Goal: Task Accomplishment & Management: Use online tool/utility

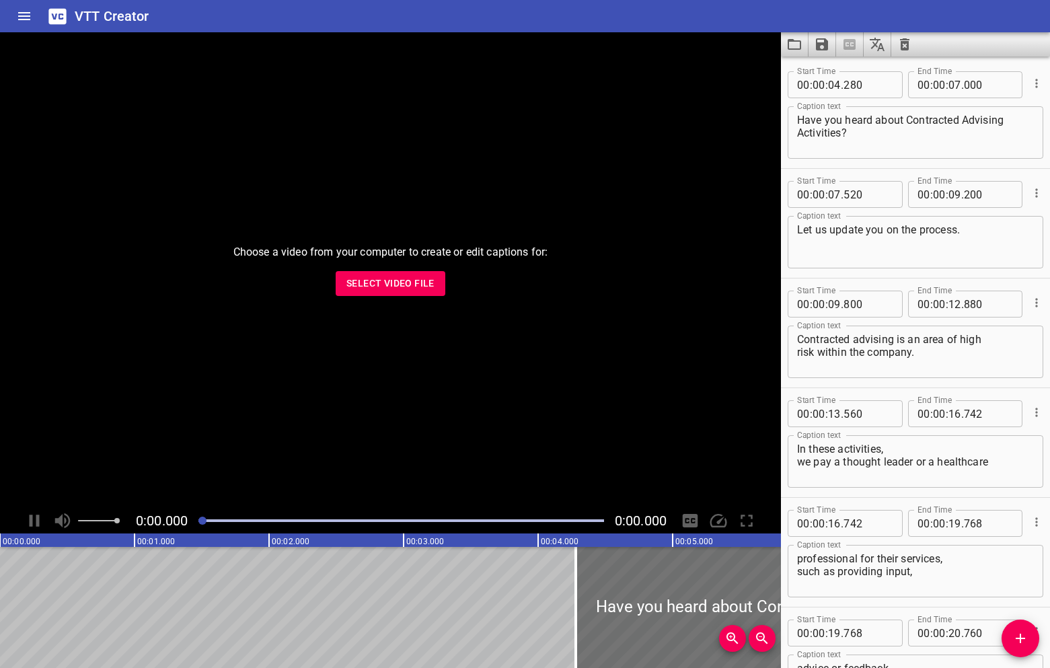
scroll to position [6247, 0]
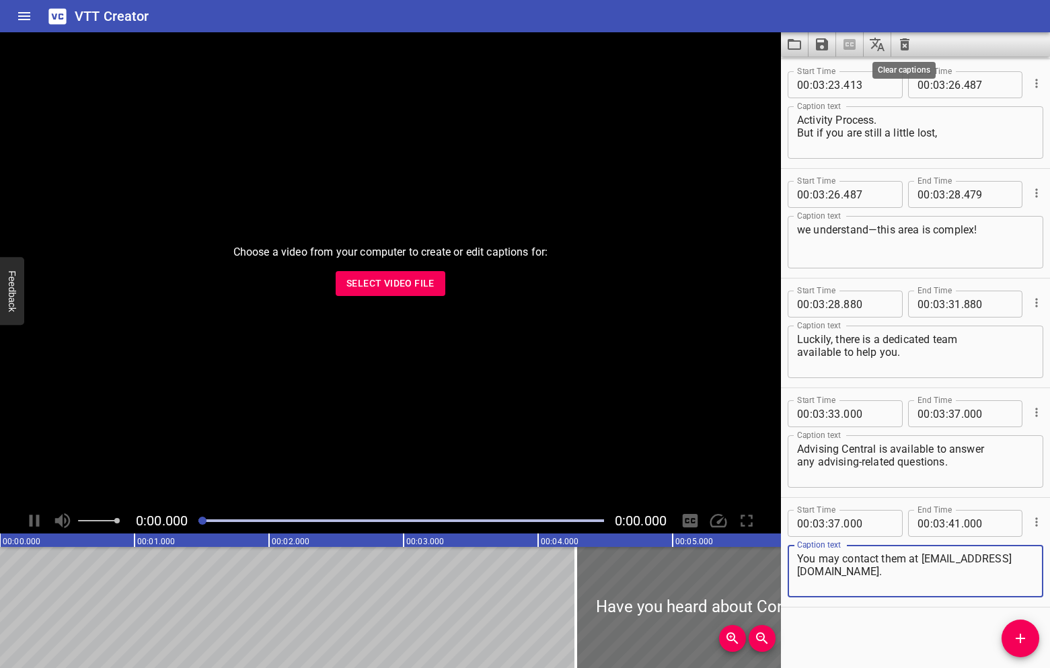
click at [906, 44] on icon "Clear captions" at bounding box center [904, 44] width 16 height 16
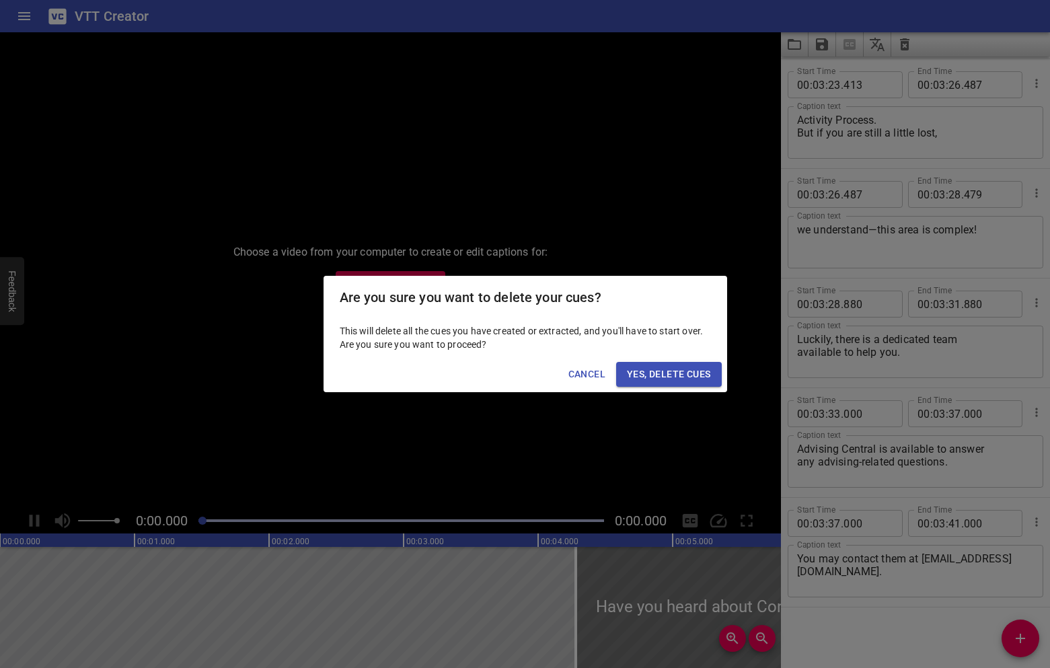
click at [705, 376] on span "Yes, Delete Cues" at bounding box center [668, 374] width 83 height 17
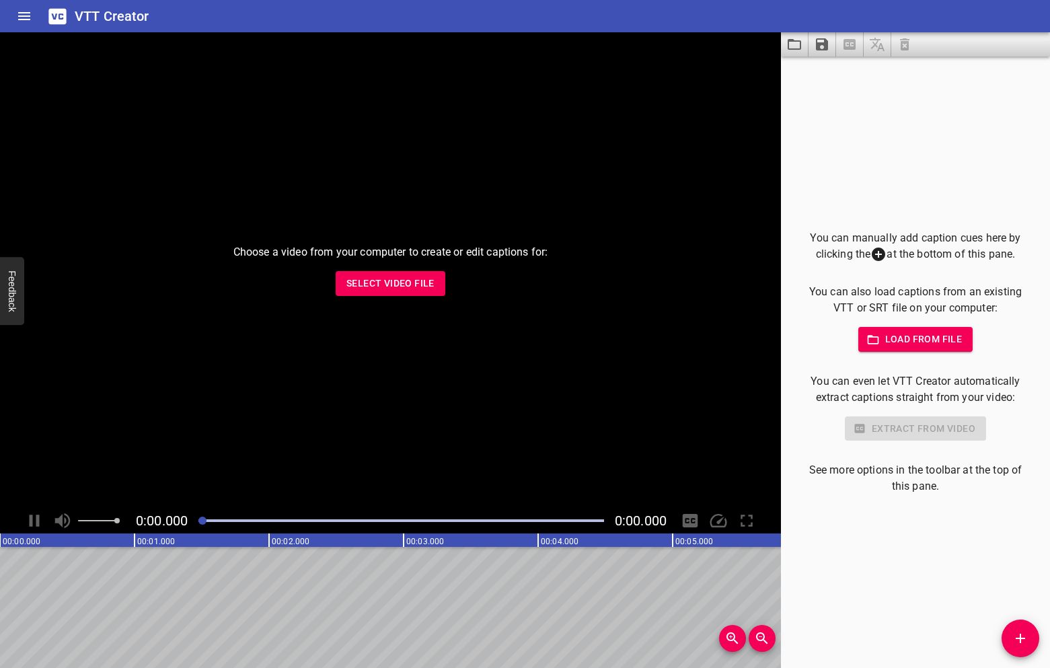
click at [908, 355] on div "You can manually add caption cues here by clicking the at the bottom of this pa…" at bounding box center [915, 362] width 226 height 265
click at [908, 346] on span "Load from file" at bounding box center [915, 339] width 93 height 17
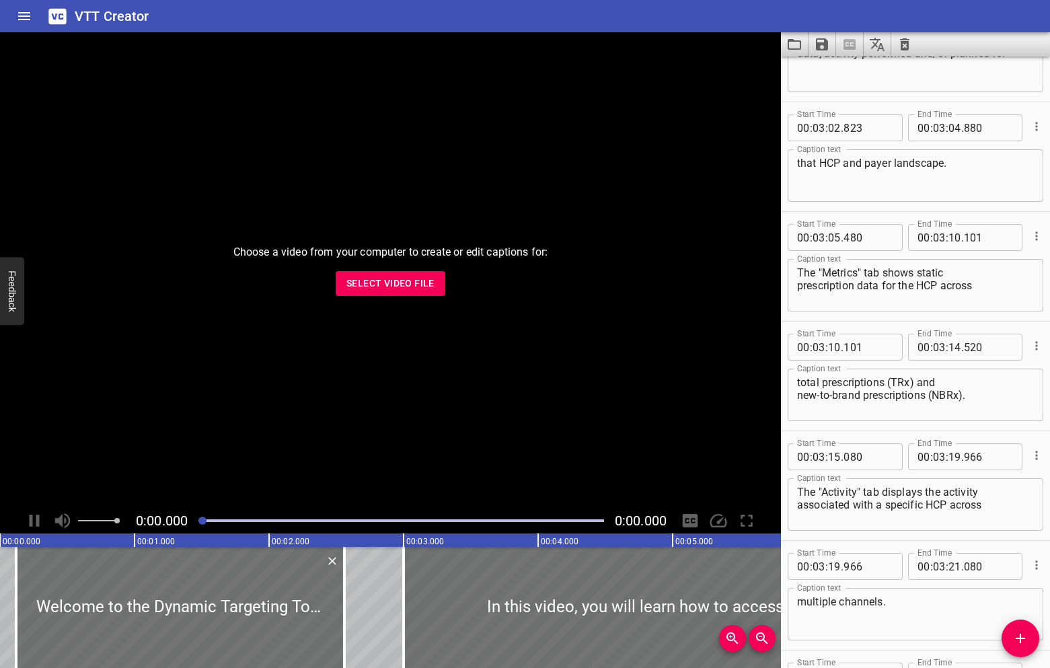
scroll to position [5631, 0]
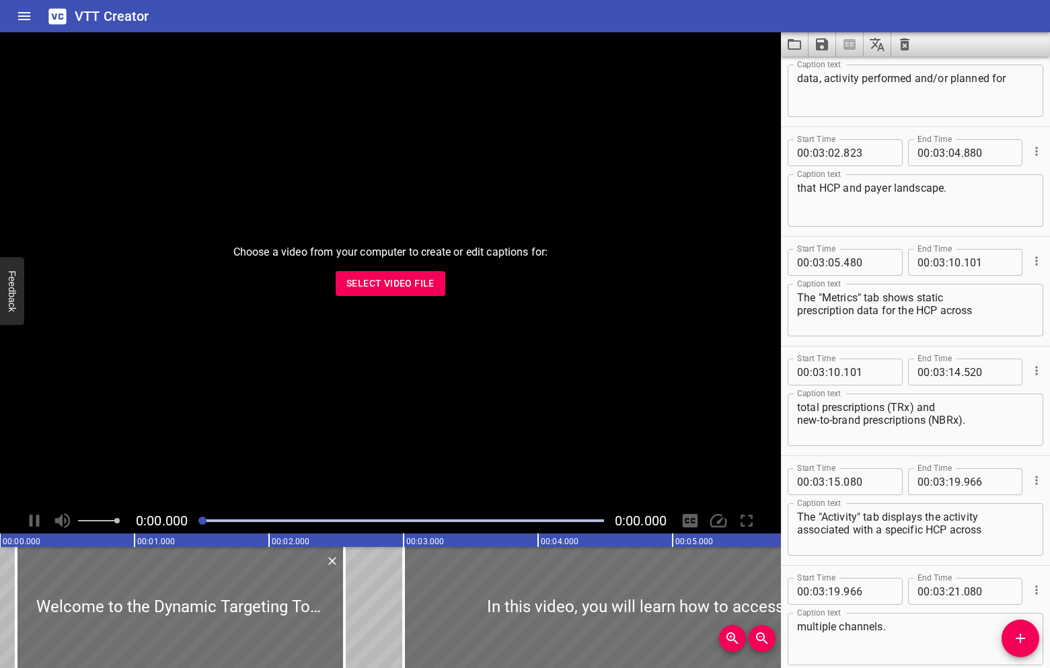
click at [888, 406] on textarea "total prescriptions (TRx) and new-to-brand prescriptions (NBRx)." at bounding box center [915, 420] width 237 height 38
click at [904, 405] on textarea "total prescriptions or (TRx) and new-to-brand prescriptions (NBRx)." at bounding box center [915, 420] width 237 height 38
click at [927, 422] on textarea "total prescriptions or (TRx) and new-to-brand prescriptions (NBRx)." at bounding box center [915, 420] width 237 height 38
click at [929, 422] on textarea "total prescriptions or (TRx) and new-to-brand prescriptions (NBRx)." at bounding box center [915, 420] width 237 height 38
click at [907, 403] on textarea "total prescriptions or (TRx) and new-to-brand prescriptions or (NBRx)." at bounding box center [915, 420] width 237 height 38
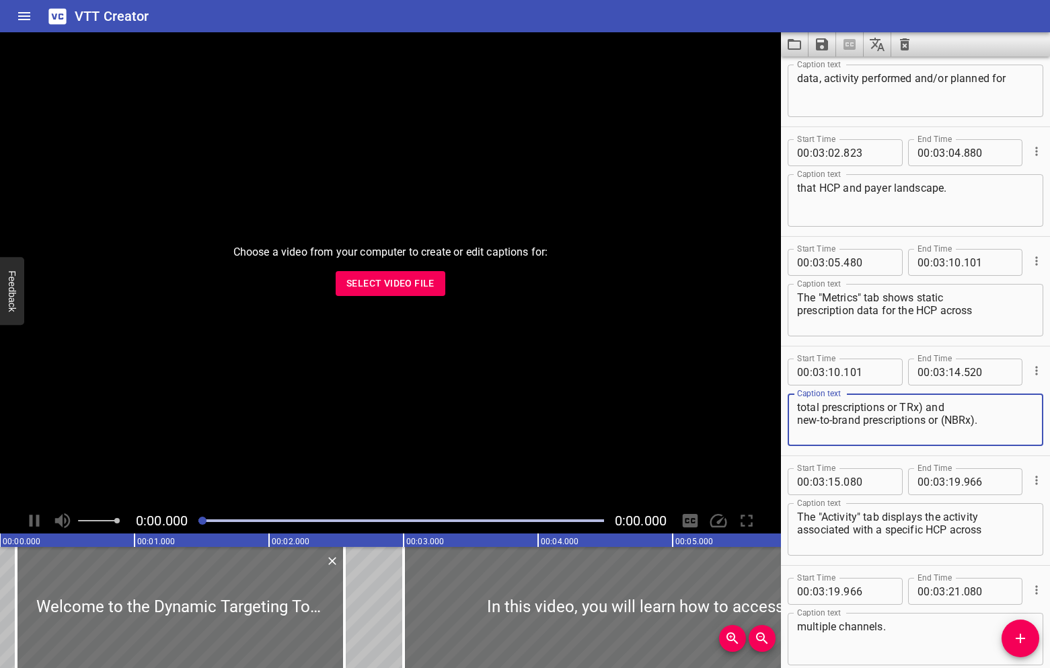
click at [923, 407] on textarea "total prescriptions or TRx) and new-to-brand prescriptions or (NBRx)." at bounding box center [915, 420] width 237 height 38
click at [945, 423] on textarea "total prescriptions or TRx and new-to-brand prescriptions or (NBRx)." at bounding box center [915, 420] width 237 height 38
click at [972, 416] on textarea "total prescriptions or TRx and new-to-brand prescriptions or NBRx)." at bounding box center [915, 420] width 237 height 38
type textarea "total prescriptions or TRx and new-to-brand prescriptions or NBRx."
click at [958, 369] on input "number" at bounding box center [954, 371] width 13 height 27
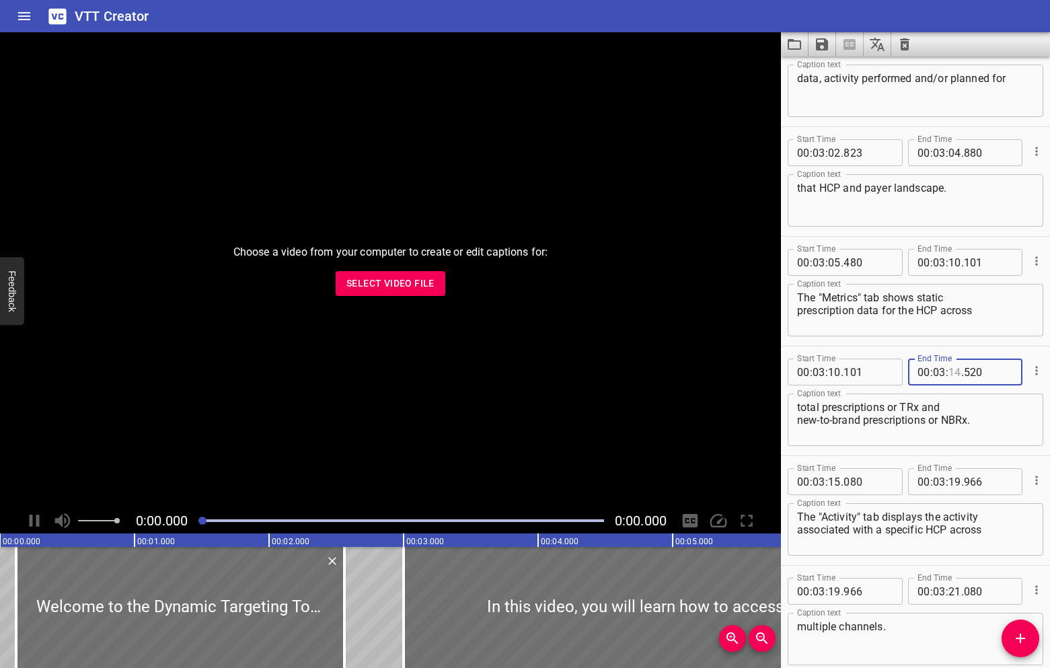
type input "14"
click at [961, 371] on span "." at bounding box center [962, 371] width 3 height 27
click at [959, 371] on input "number" at bounding box center [954, 371] width 13 height 27
type input "16"
type input "100"
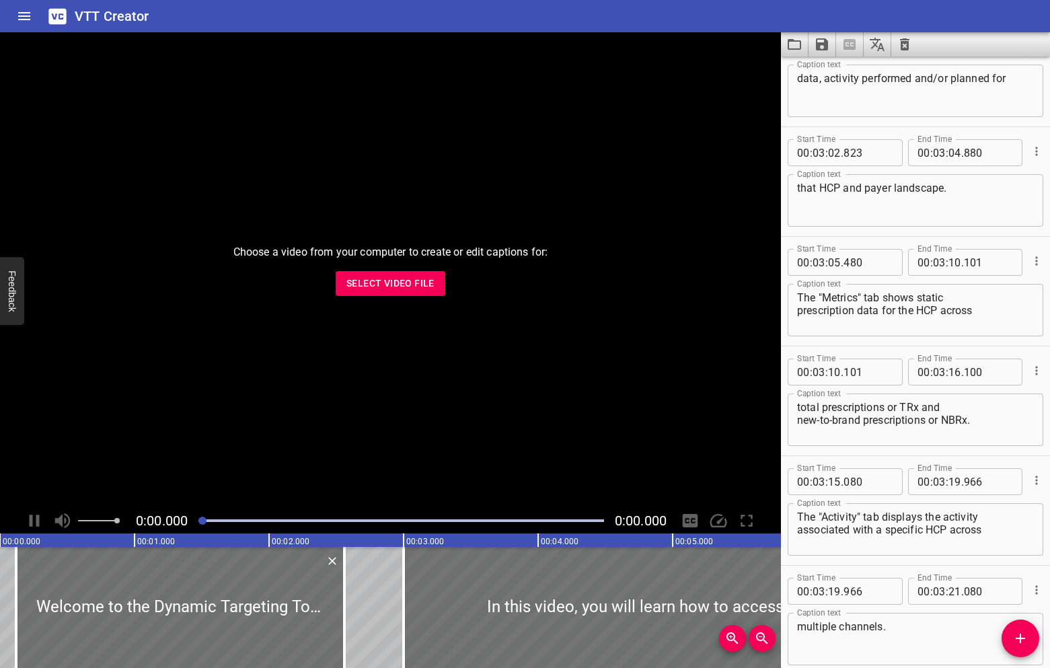
click at [1024, 347] on div "Start Time 00 : 03 : 10 . 101 Start Time End Time 00 : 03 : 16 . 100 End Time C…" at bounding box center [915, 400] width 269 height 109
click at [1043, 482] on button "Cue Options" at bounding box center [1035, 479] width 17 height 17
click at [1009, 477] on li "Advanced options..." at bounding box center [979, 480] width 117 height 24
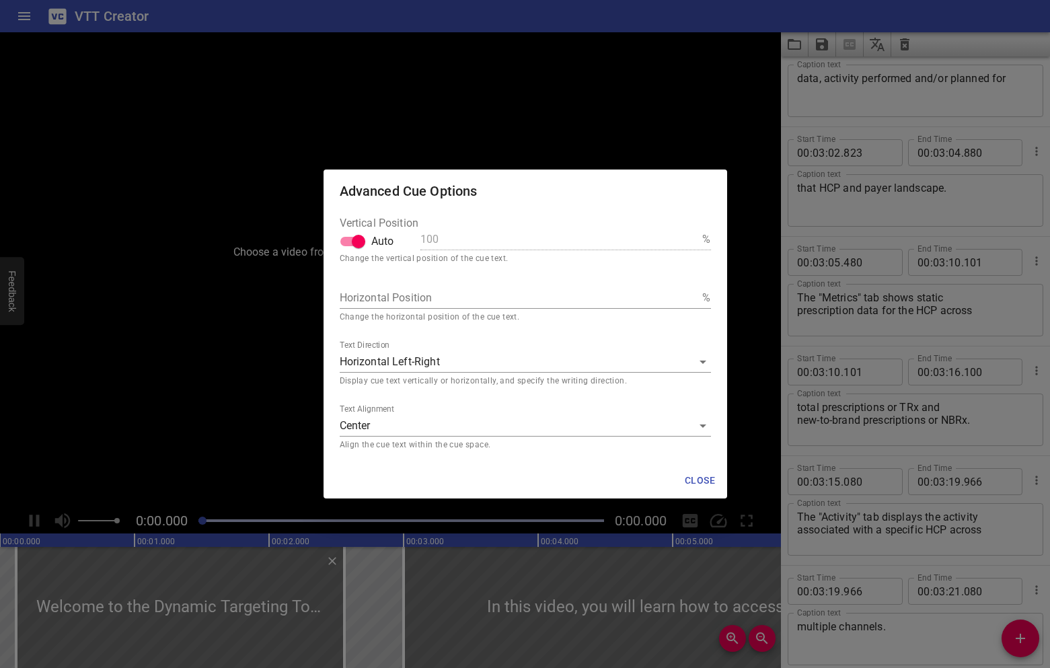
click at [724, 160] on div "Advanced Cue Options Vertical Position Auto 100 % Change the vertical position …" at bounding box center [525, 334] width 1050 height 668
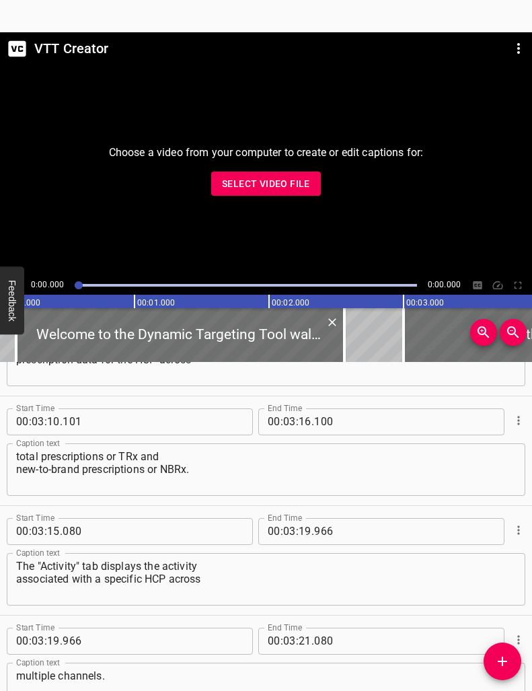
scroll to position [5902, 0]
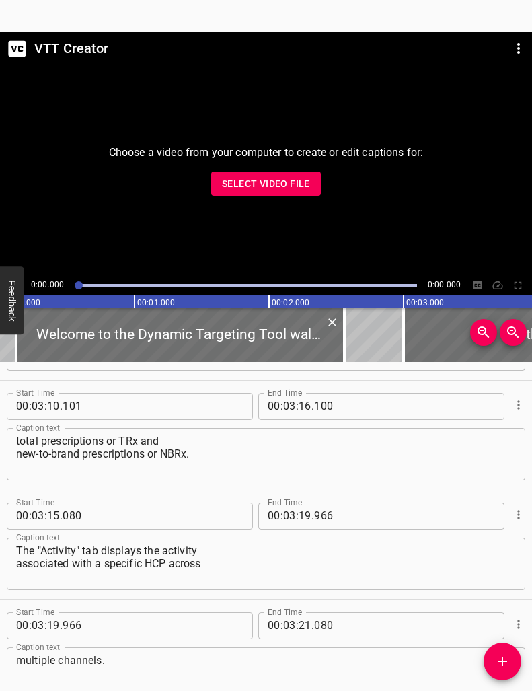
click at [216, 364] on div "The "Metrics" tab shows static prescription data for the HCP across Caption text" at bounding box center [266, 344] width 518 height 52
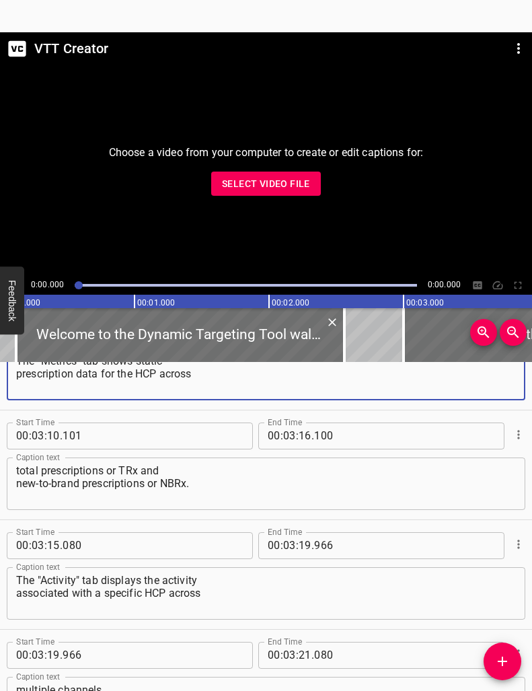
scroll to position [5874, 0]
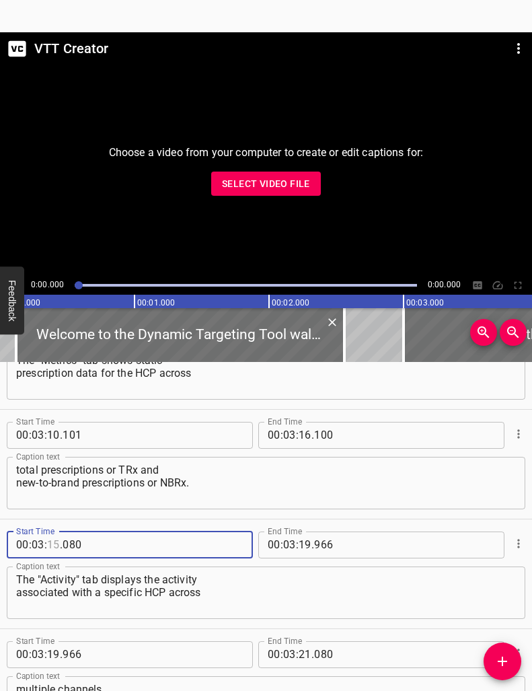
click at [57, 543] on input "number" at bounding box center [53, 544] width 13 height 27
type input "16"
type input "200"
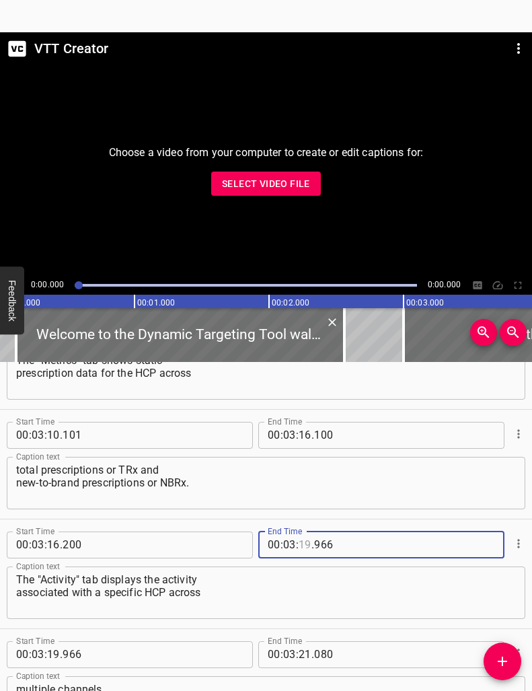
click at [307, 543] on input "number" at bounding box center [305, 544] width 13 height 27
type input "20"
type input "000"
click at [119, 660] on input "number" at bounding box center [124, 654] width 123 height 27
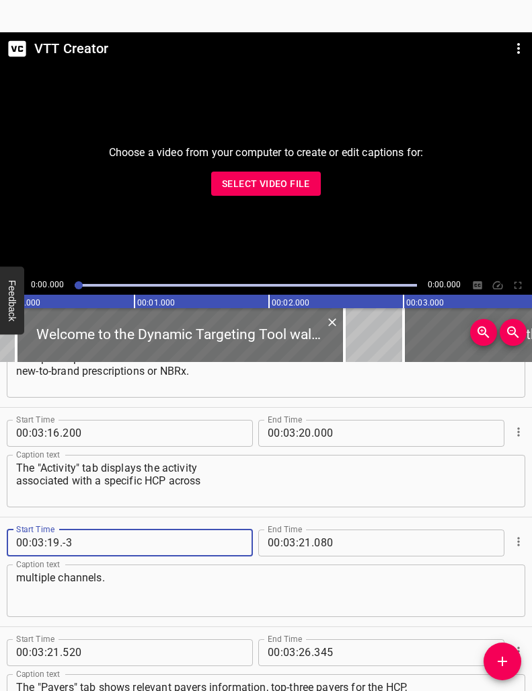
scroll to position [5992, 0]
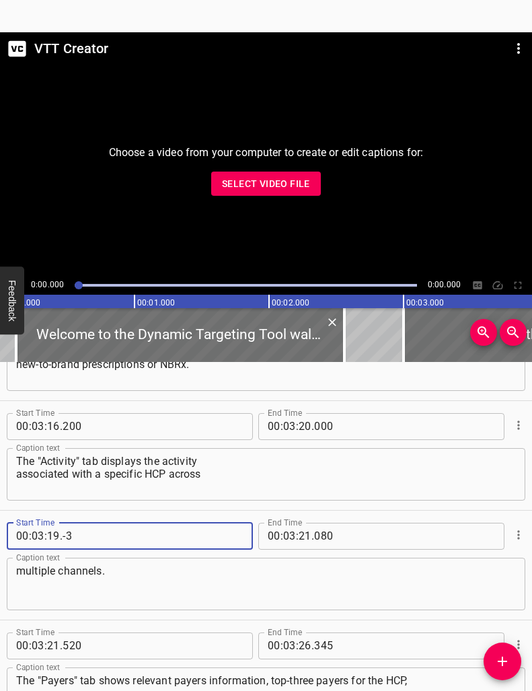
type input "-3"
click at [54, 535] on input "number" at bounding box center [53, 535] width 13 height 27
click at [57, 533] on input "number" at bounding box center [53, 535] width 13 height 27
type input "20"
click at [75, 531] on input "number" at bounding box center [124, 535] width 123 height 27
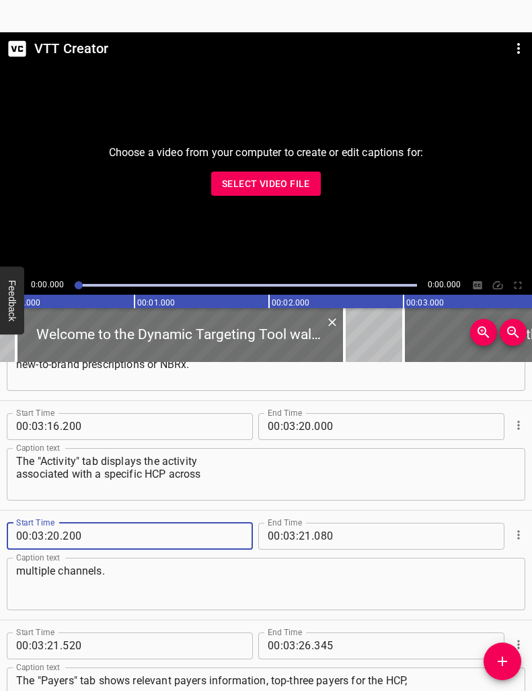
type input "200"
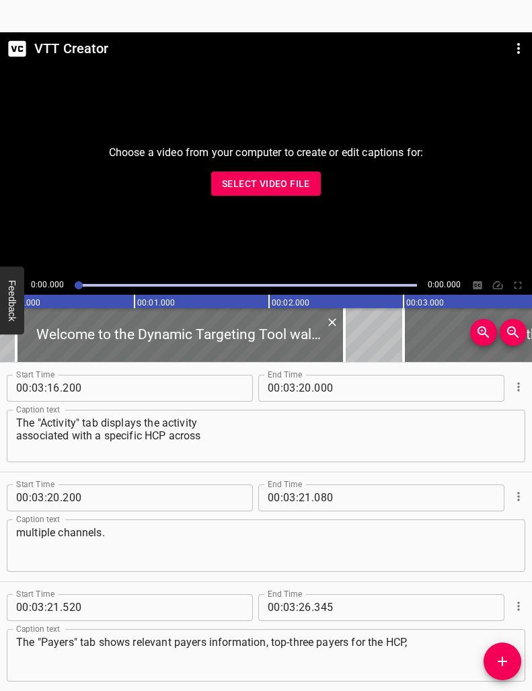
scroll to position [6049, 0]
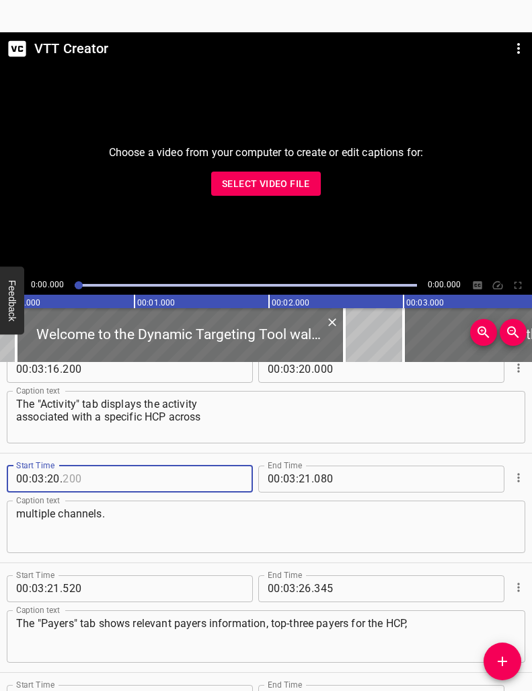
type input "200"
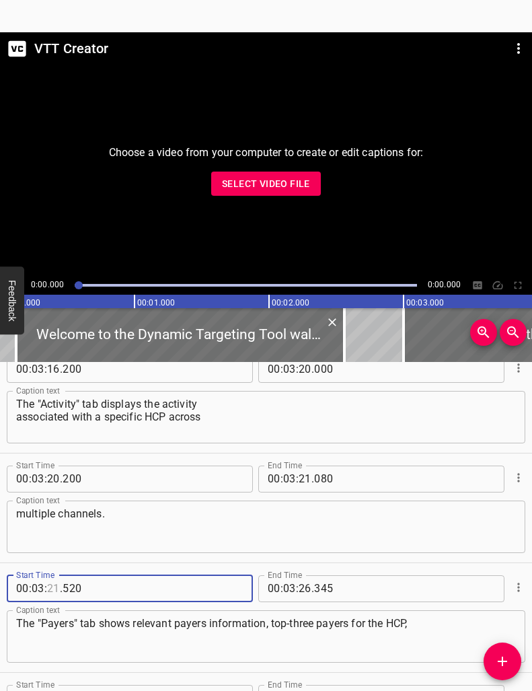
click at [56, 587] on input "number" at bounding box center [53, 588] width 13 height 27
type input "22"
type input "000"
click at [319, 582] on input "number" at bounding box center [375, 588] width 123 height 27
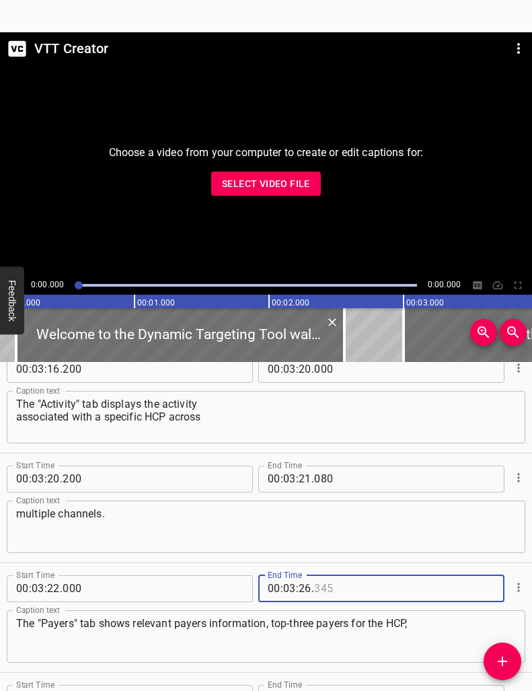
type input "345"
click at [303, 585] on input "number" at bounding box center [305, 588] width 13 height 27
type input "27"
click at [349, 590] on input "number" at bounding box center [375, 588] width 123 height 27
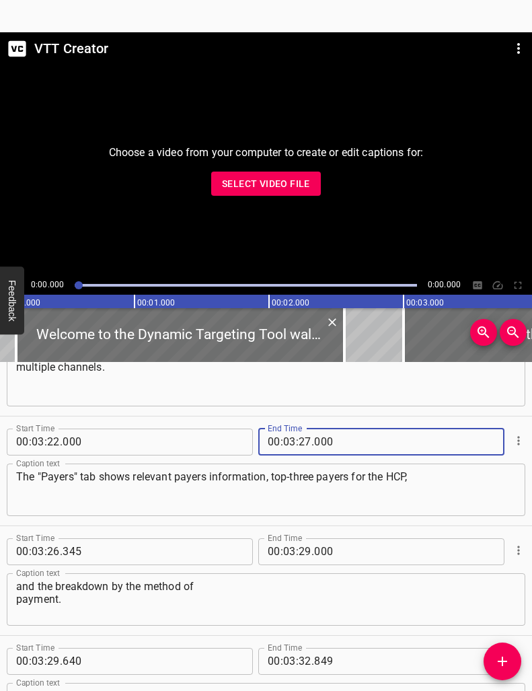
scroll to position [6206, 0]
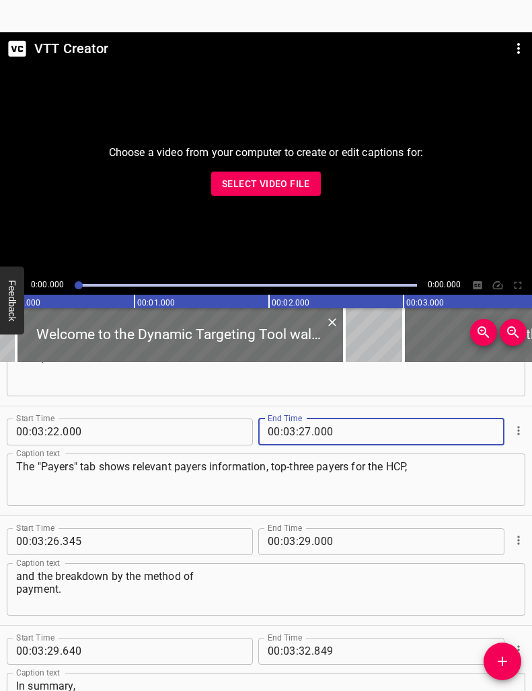
type input "000"
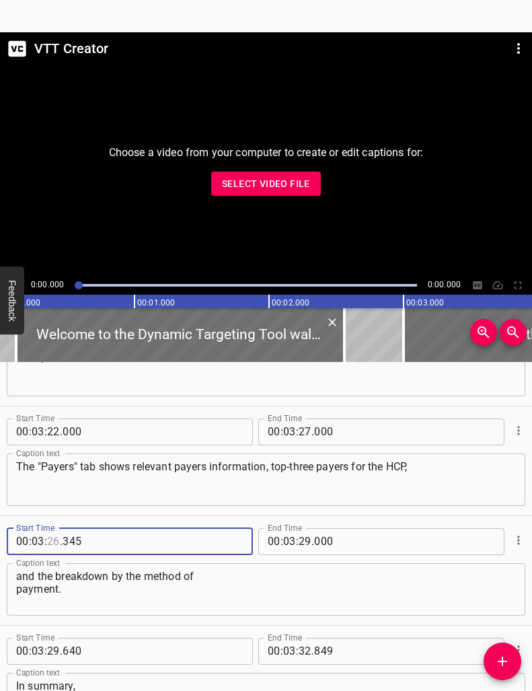
click at [57, 539] on input "number" at bounding box center [53, 541] width 13 height 27
type input "28"
type input "345"
type input "000"
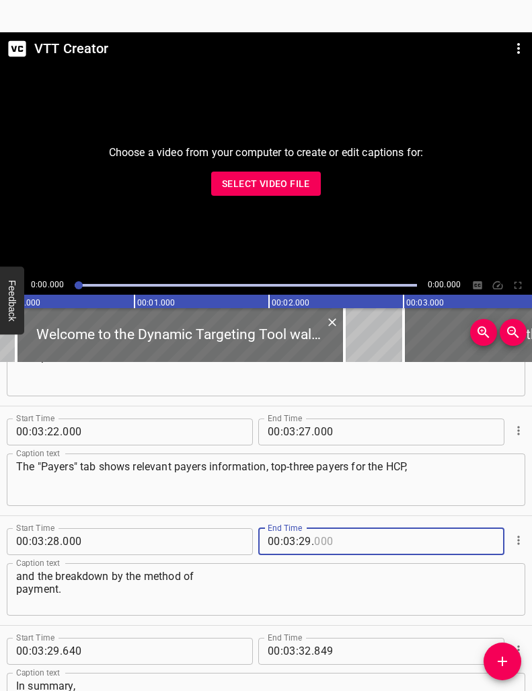
click at [334, 543] on input "number" at bounding box center [375, 541] width 123 height 27
type input "000"
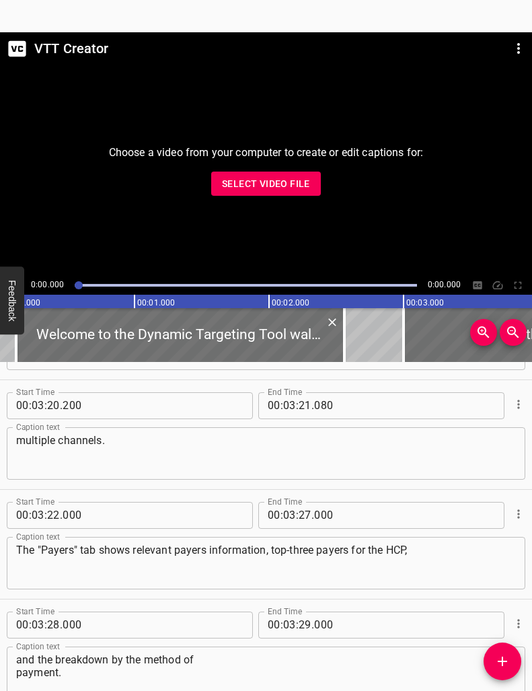
scroll to position [6132, 0]
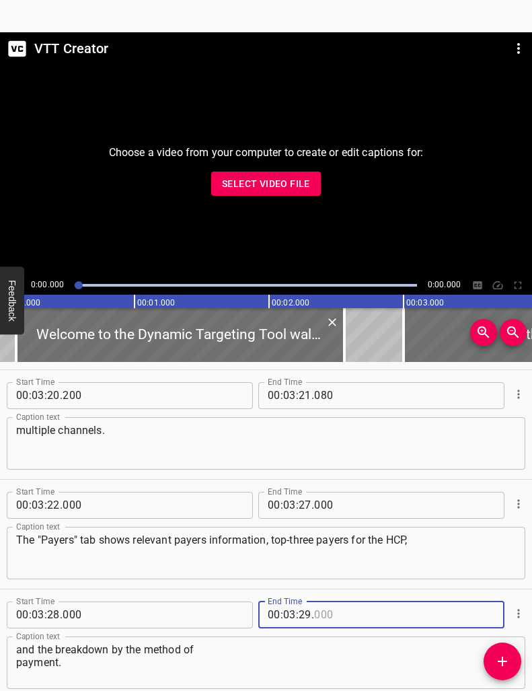
type input "000"
click at [305, 502] on input "number" at bounding box center [305, 505] width 13 height 27
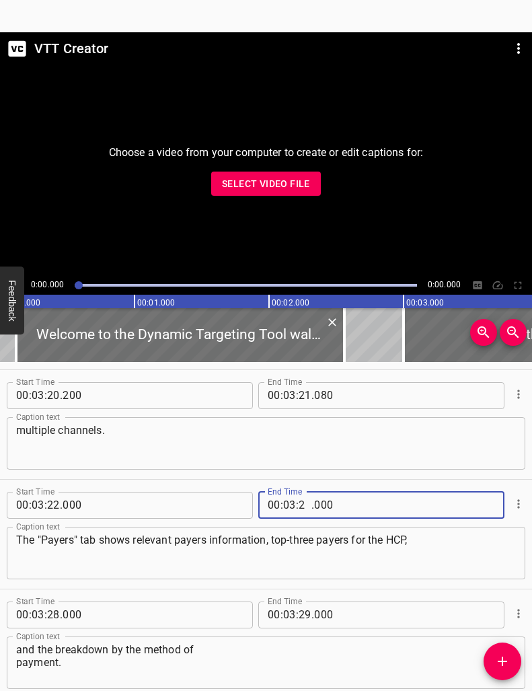
type input "28"
type input "000"
click at [78, 615] on input "number" at bounding box center [124, 614] width 123 height 27
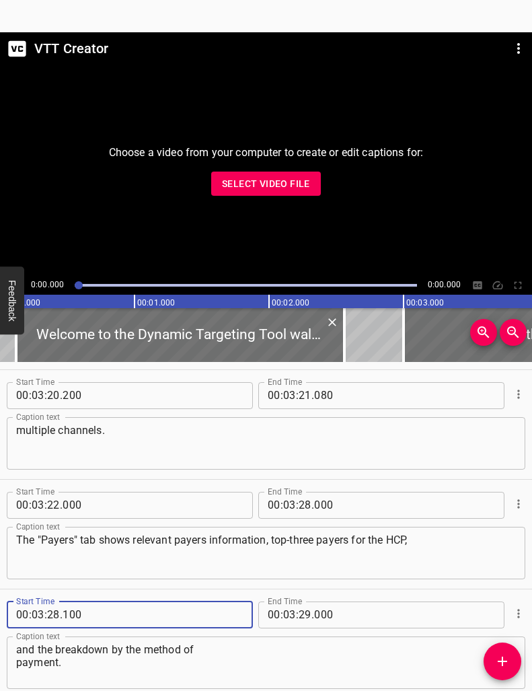
type input "100"
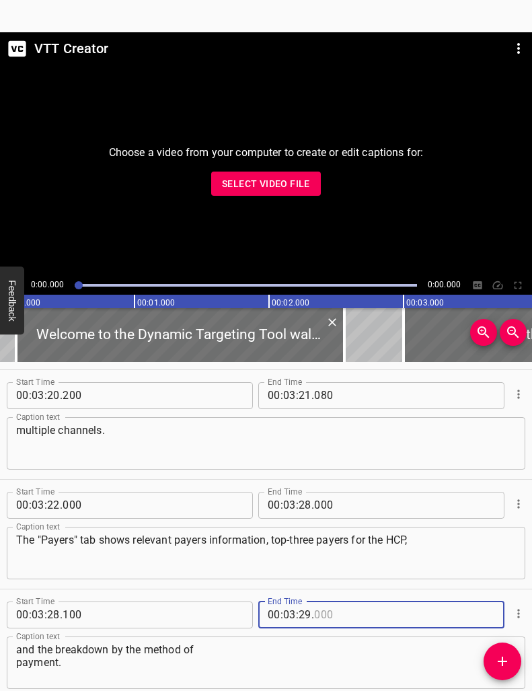
click at [319, 625] on input "number" at bounding box center [375, 614] width 123 height 27
type input "000"
click at [302, 616] on input "number" at bounding box center [305, 614] width 13 height 27
type input "2"
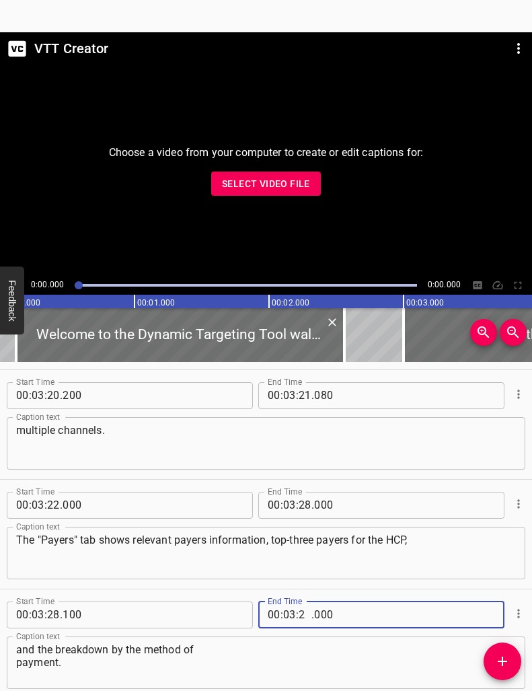
type input "29"
type input "30"
type input "29"
click at [368, 613] on input "number" at bounding box center [375, 614] width 123 height 27
type input "000"
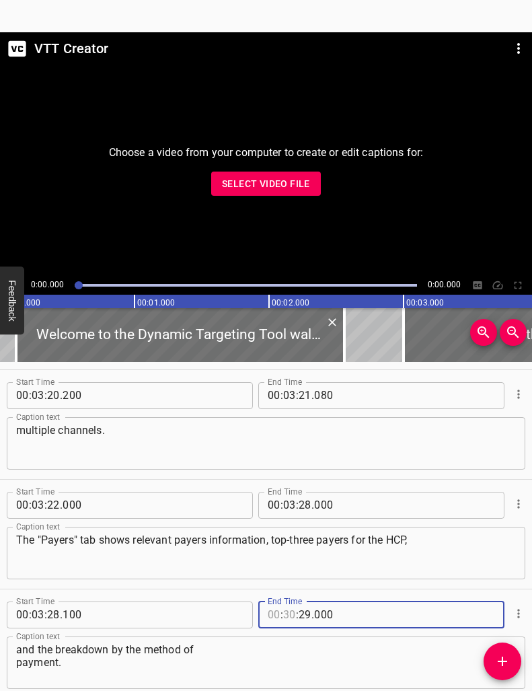
type input "00"
type input "29"
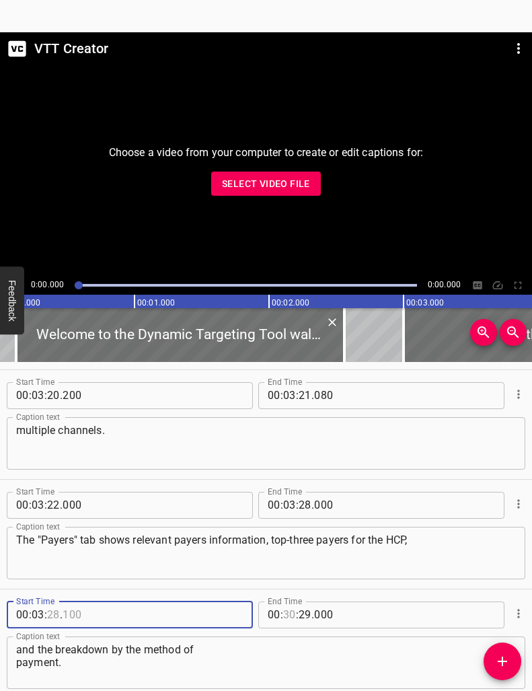
type input "28"
click at [292, 615] on input "number" at bounding box center [289, 614] width 13 height 27
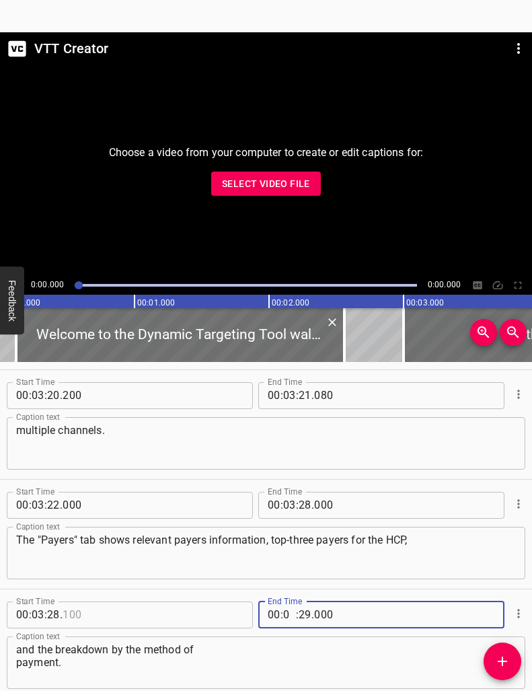
type input "03"
type input "30"
click at [375, 613] on input "0" at bounding box center [375, 614] width 123 height 27
type input "000"
click at [361, 637] on div "and the breakdown by the method of payment. Caption text" at bounding box center [266, 662] width 518 height 52
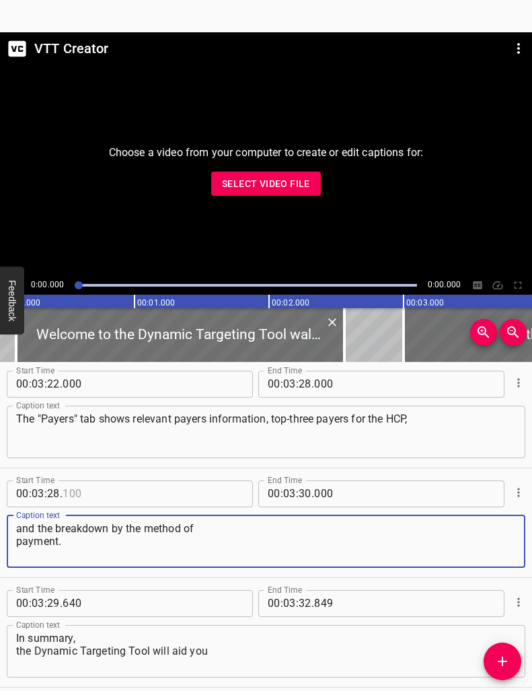
scroll to position [6263, 0]
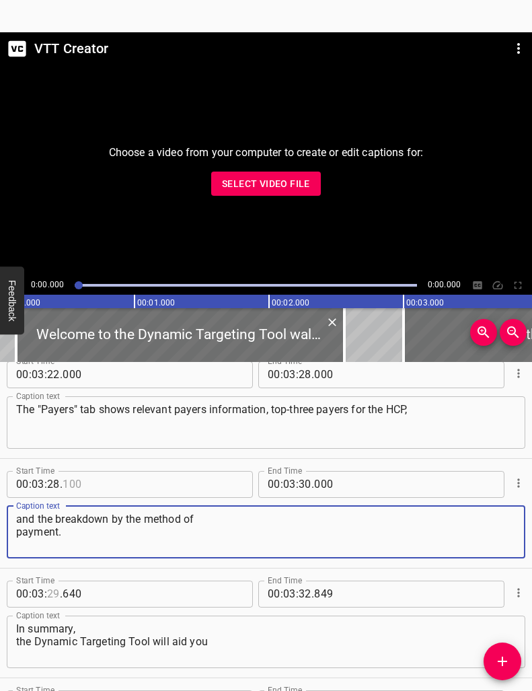
click at [56, 593] on input "number" at bounding box center [53, 593] width 13 height 27
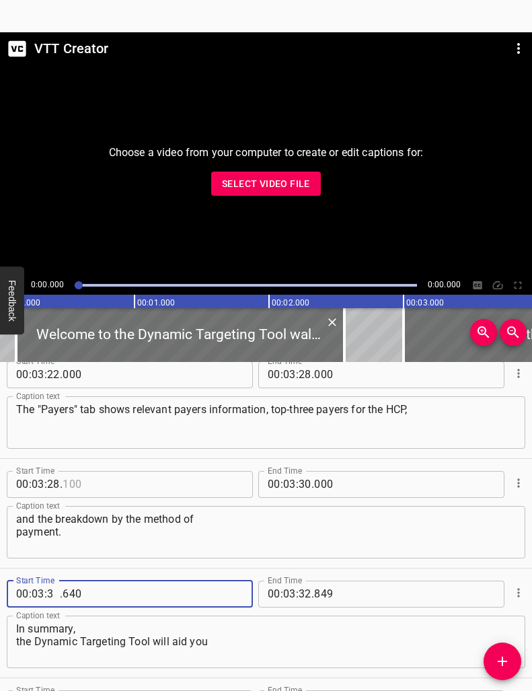
type input "30"
type input "200"
click at [360, 594] on input "number" at bounding box center [375, 593] width 123 height 27
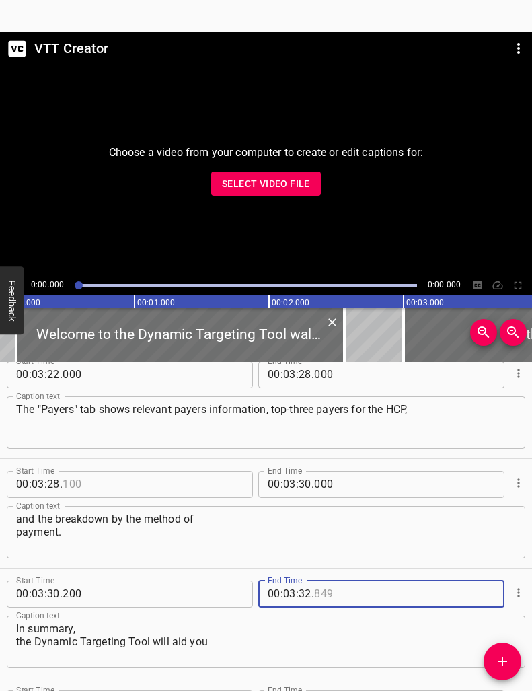
type input "849"
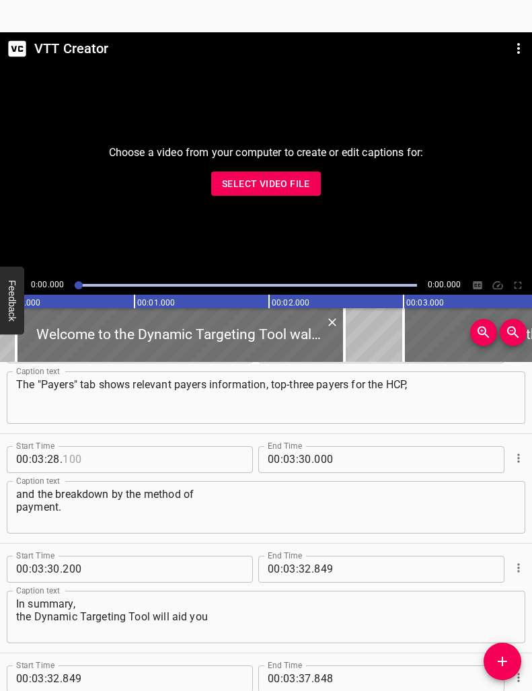
scroll to position [6294, 0]
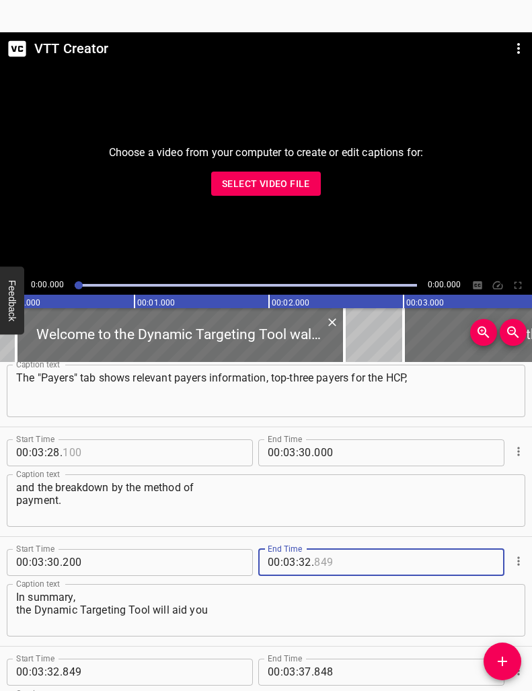
type input "849"
click at [303, 560] on input "number" at bounding box center [305, 562] width 13 height 27
type input "33"
type input "000"
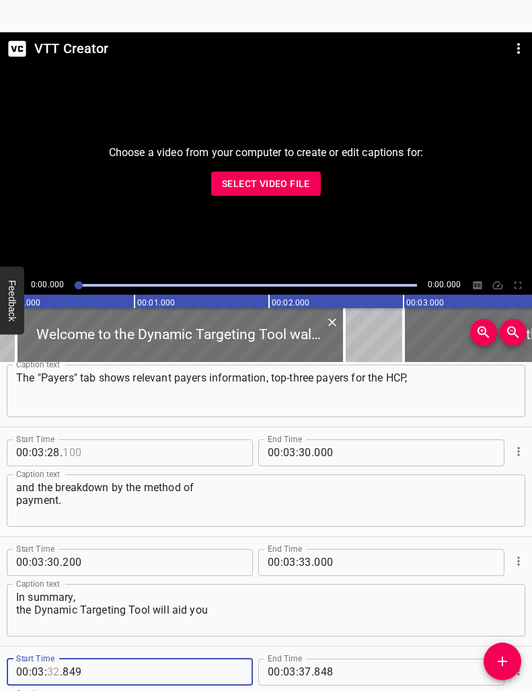
click at [53, 667] on input "number" at bounding box center [53, 671] width 13 height 27
type input "33"
type input "050"
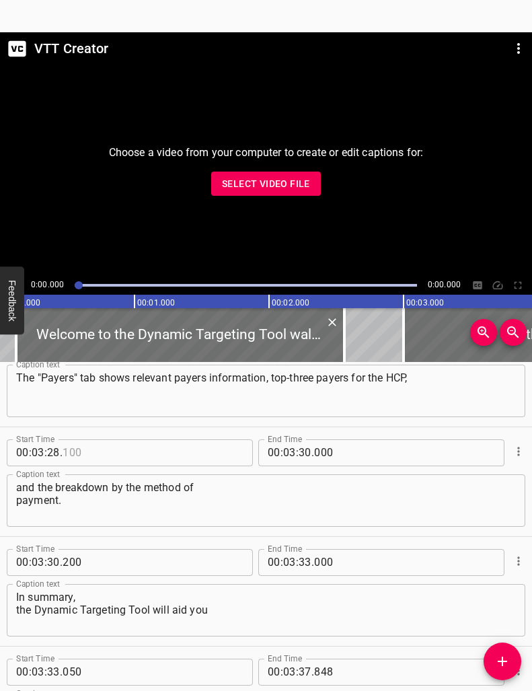
click at [312, 661] on span "." at bounding box center [312, 671] width 3 height 27
click at [311, 662] on span "." at bounding box center [312, 671] width 3 height 27
type input "37"
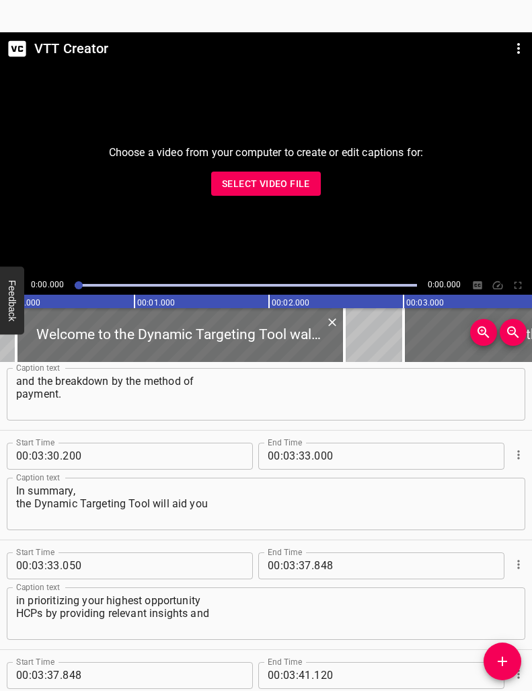
scroll to position [6404, 0]
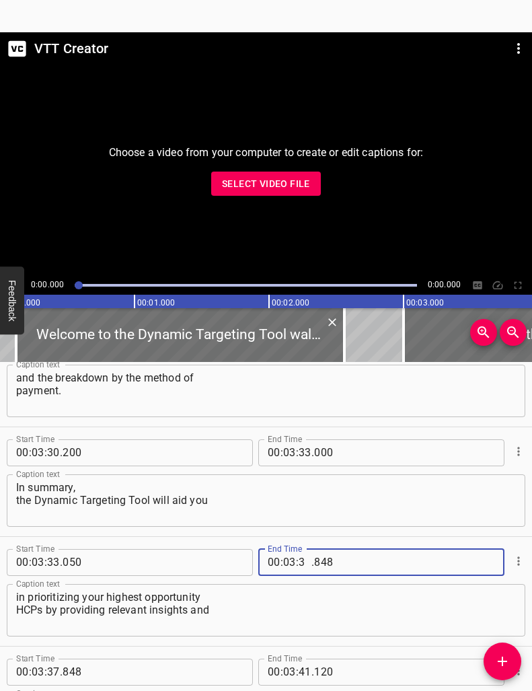
type input "38"
type input "500"
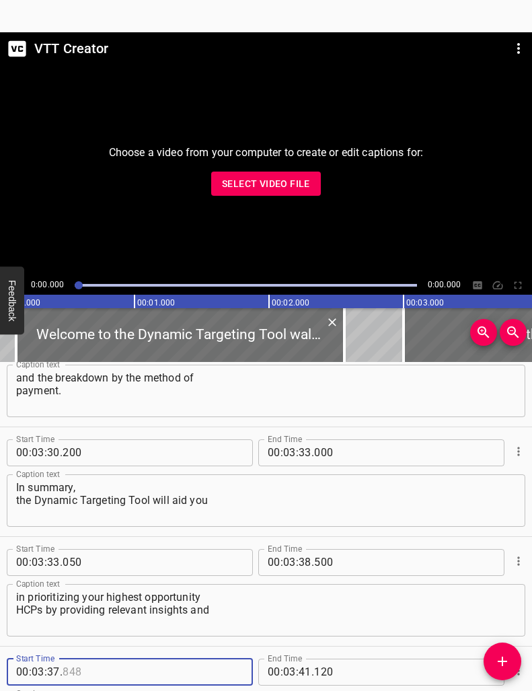
click at [69, 667] on input "number" at bounding box center [124, 671] width 123 height 27
type input "848"
click at [54, 667] on input "number" at bounding box center [53, 671] width 13 height 27
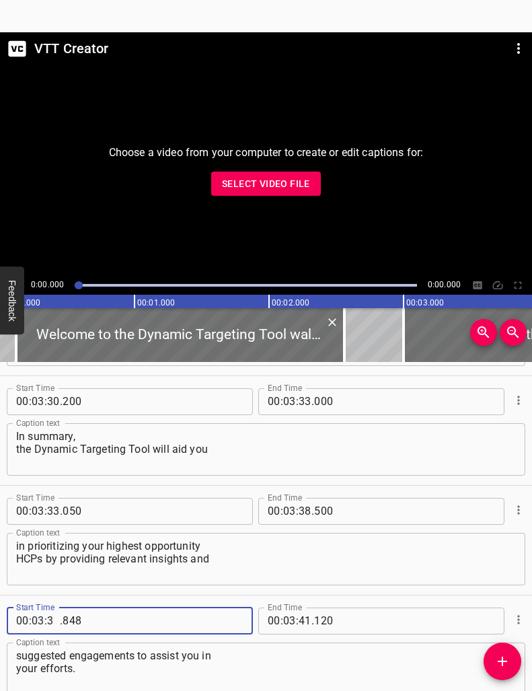
scroll to position [6529, 0]
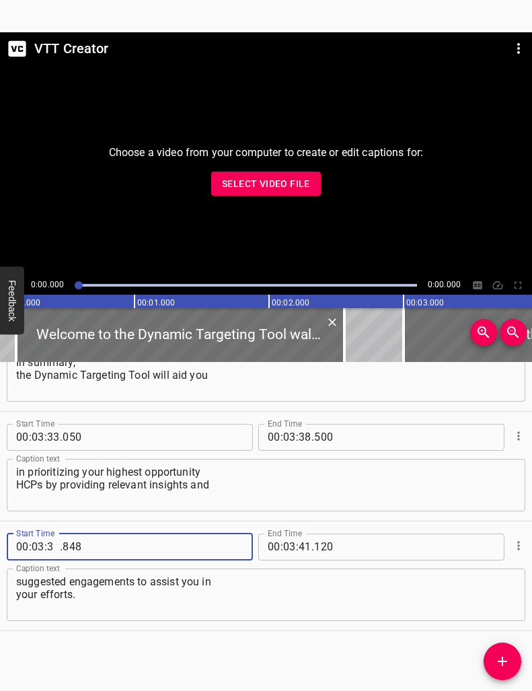
type input "03"
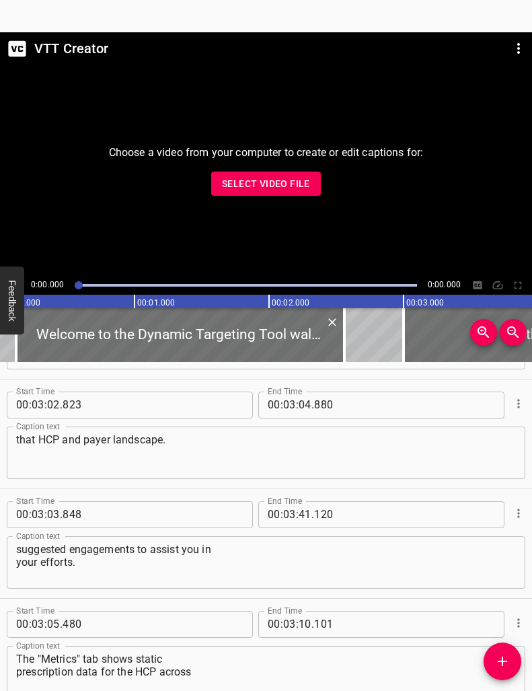
scroll to position [5683, 0]
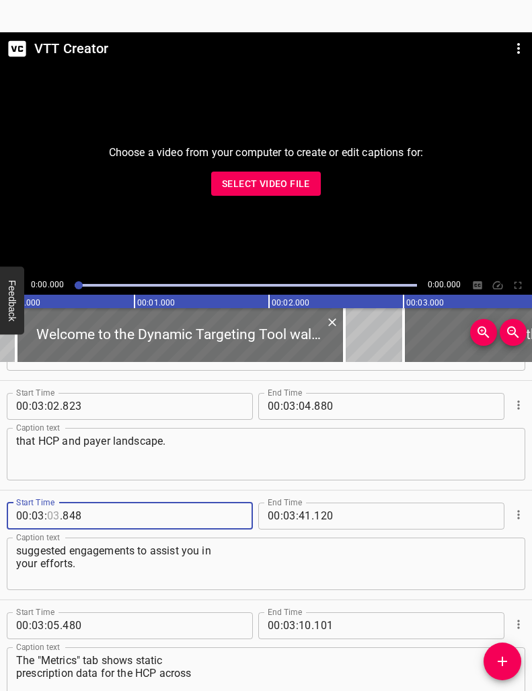
type input "03"
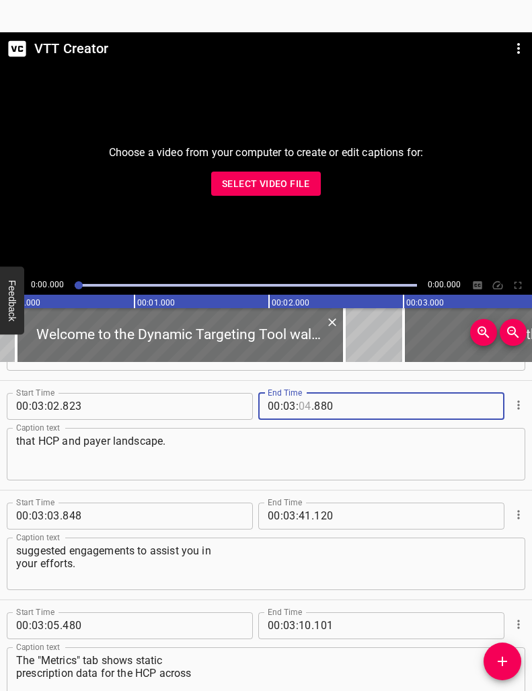
click at [309, 403] on input "number" at bounding box center [305, 406] width 13 height 27
type input "05"
click at [330, 406] on input "number" at bounding box center [375, 406] width 123 height 27
type input "000"
click at [354, 442] on textarea "that HCP and payer landscape." at bounding box center [266, 453] width 500 height 38
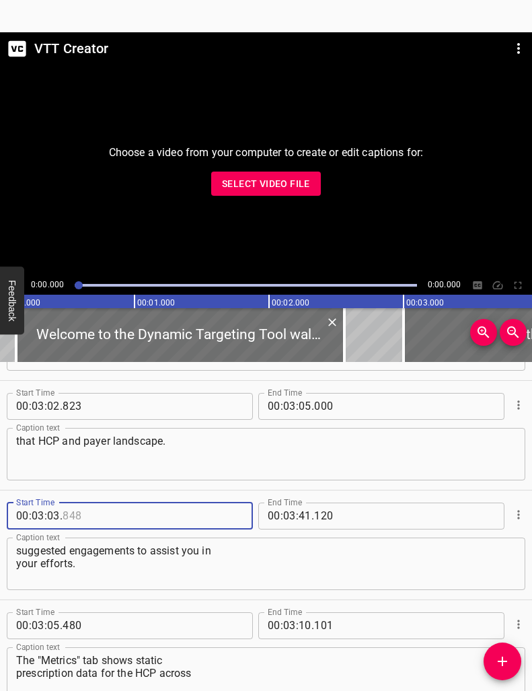
click at [130, 525] on input "number" at bounding box center [124, 515] width 123 height 27
type input "848"
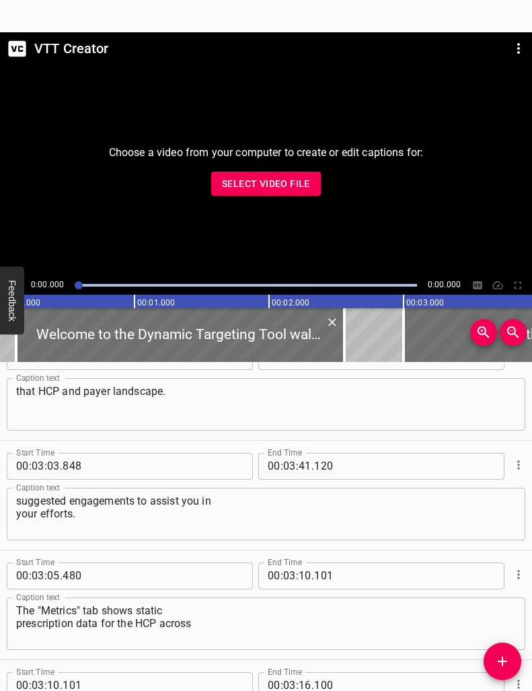
scroll to position [5735, 0]
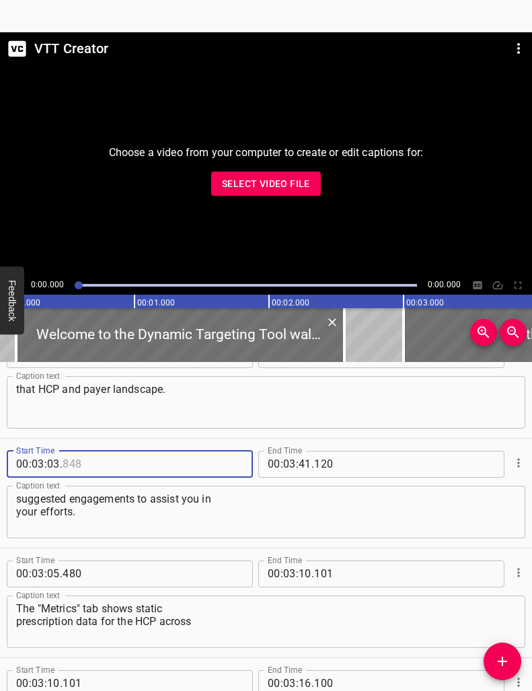
type input "848"
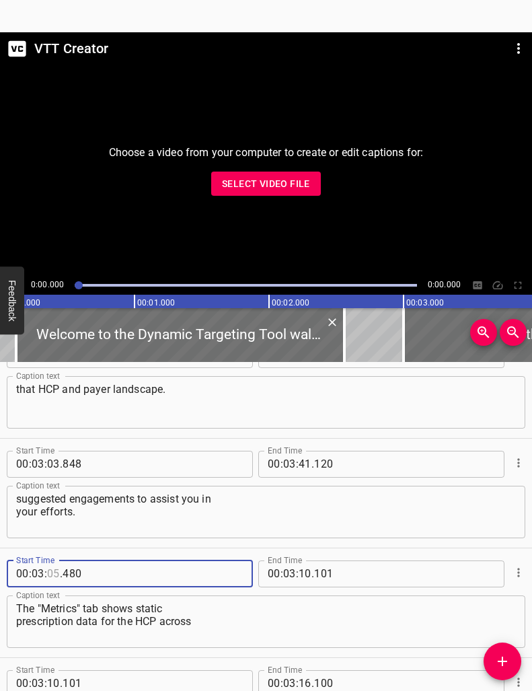
click at [54, 571] on input "number" at bounding box center [53, 573] width 13 height 27
type input "06"
click at [73, 571] on input "number" at bounding box center [124, 573] width 123 height 27
type input "480"
click at [54, 572] on input "number" at bounding box center [53, 573] width 13 height 27
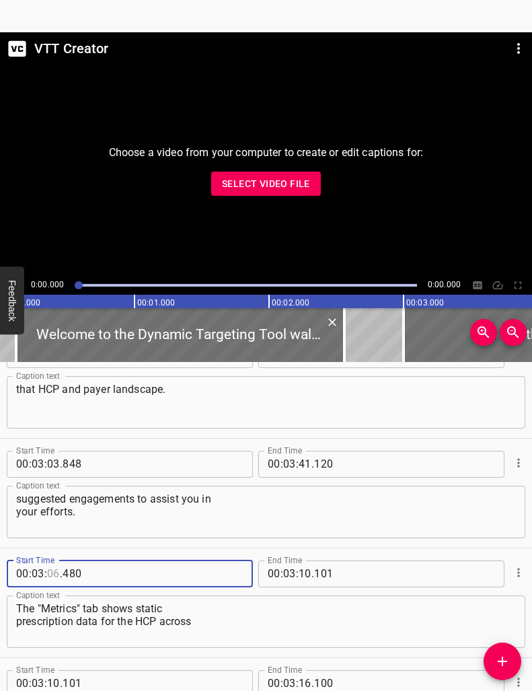
type input "06"
click at [71, 574] on input "number" at bounding box center [124, 573] width 123 height 27
type input "000"
click at [112, 551] on div "Start Time 00 : 03 : 06 . 000 Start Time End Time 00 : 03 : 10 . 101 End Time C…" at bounding box center [266, 602] width 532 height 109
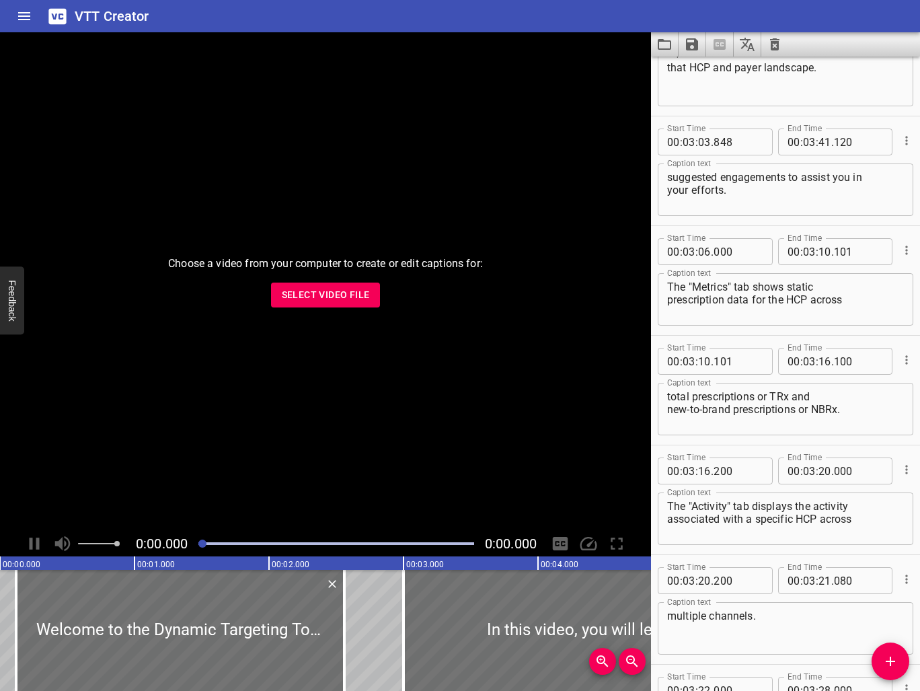
scroll to position [5742, 0]
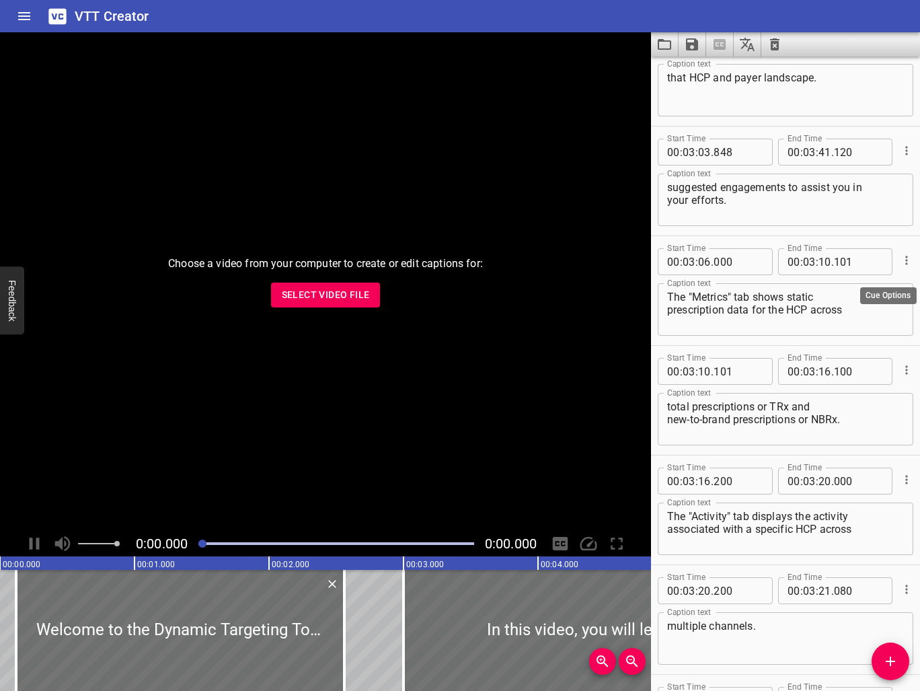
drag, startPoint x: 904, startPoint y: 151, endPoint x: 898, endPoint y: 266, distance: 114.5
drag, startPoint x: 824, startPoint y: 128, endPoint x: 919, endPoint y: 148, distance: 96.8
click at [920, 150] on html "VTT Creator Caption Editor Batch Transcribe Login Sign Up Privacy Contact Choos…" at bounding box center [460, 345] width 920 height 691
type input "41"
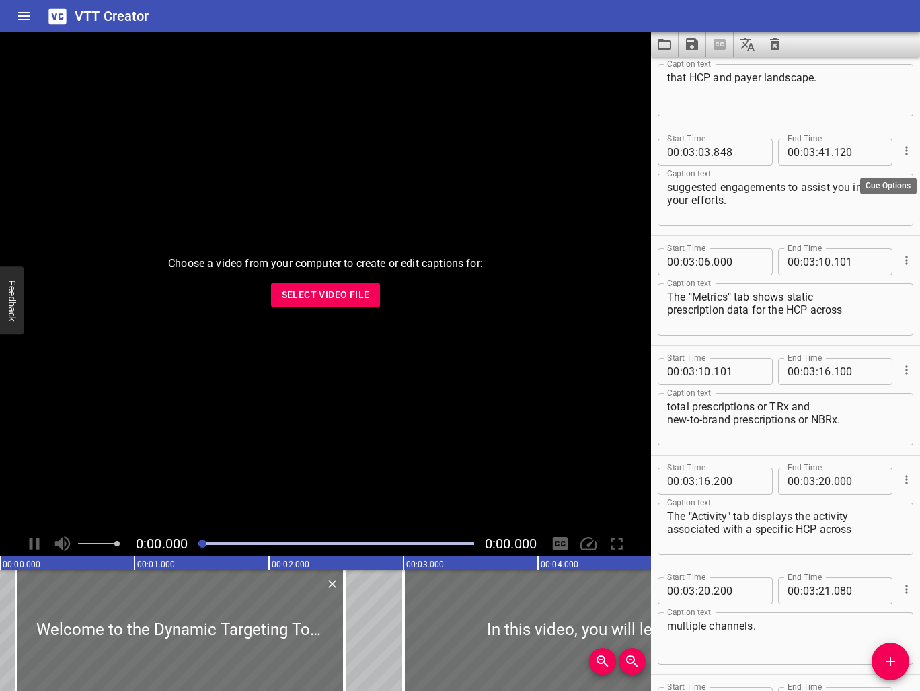
click at [909, 137] on div "Start Time 00 : 03 : 03 . 848 Start Time End Time 00 : 03 : 41 . 120 End Time C…" at bounding box center [785, 180] width 269 height 109
click at [909, 137] on div at bounding box center [905, 150] width 15 height 35
drag, startPoint x: 907, startPoint y: 151, endPoint x: 906, endPoint y: 171, distance: 20.2
click at [906, 172] on div "Start Time 00 : 03 : 03 . 848 Start Time End Time 00 : 03 : 41 . 120 End Time C…" at bounding box center [786, 180] width 256 height 95
drag, startPoint x: 906, startPoint y: 151, endPoint x: 912, endPoint y: 167, distance: 17.9
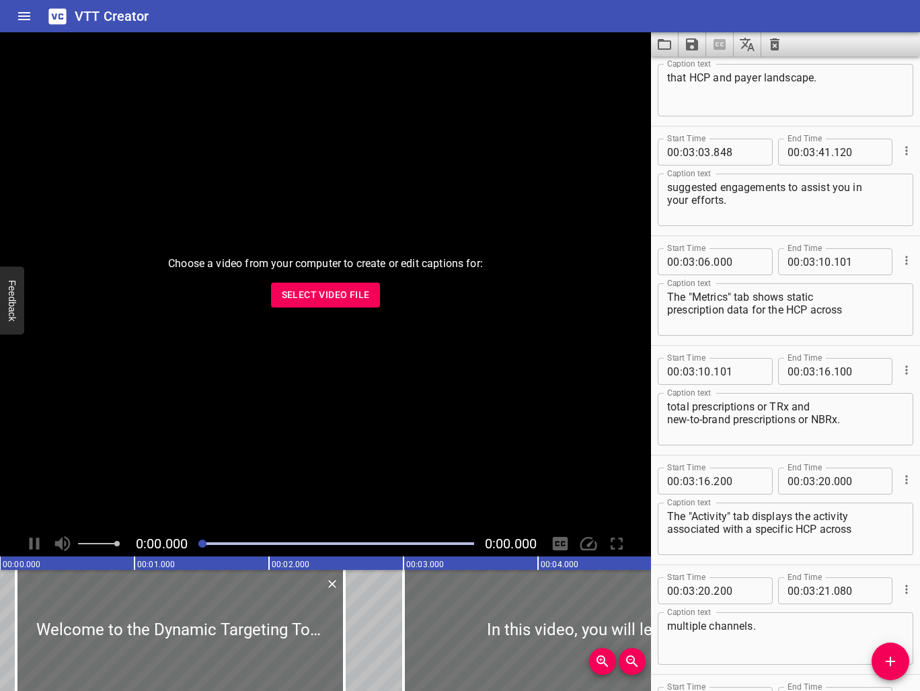
click at [912, 167] on div at bounding box center [905, 150] width 15 height 35
click at [911, 149] on icon "Cue Options" at bounding box center [906, 150] width 13 height 13
click at [911, 149] on div at bounding box center [460, 345] width 920 height 691
click at [904, 152] on icon "Cue Options" at bounding box center [906, 150] width 13 height 13
click at [876, 154] on li "Advanced options..." at bounding box center [849, 151] width 117 height 24
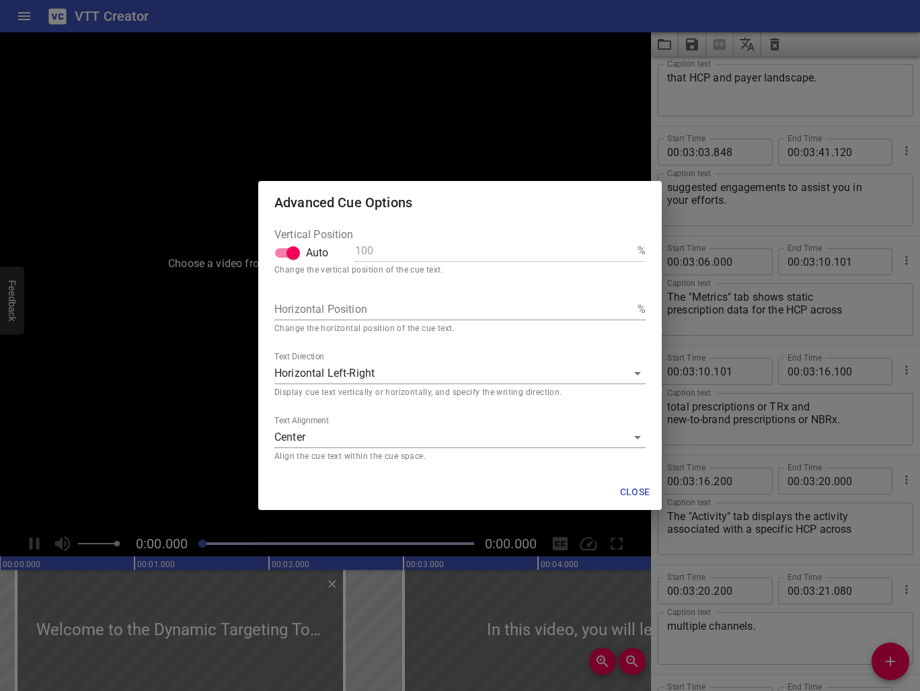
click at [630, 494] on span "Close" at bounding box center [635, 491] width 32 height 17
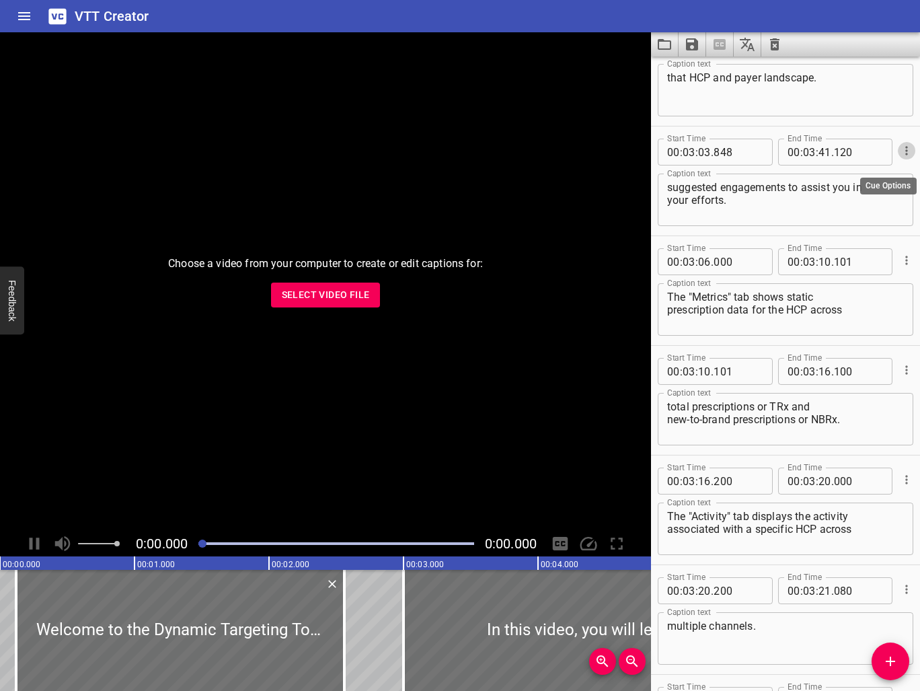
click at [908, 152] on icon "Cue Options" at bounding box center [906, 150] width 13 height 13
click at [889, 190] on ul "Advanced options... Delete Cue" at bounding box center [849, 162] width 117 height 59
click at [889, 187] on ul "Advanced options... Delete Cue" at bounding box center [849, 162] width 117 height 59
click at [889, 182] on li "Delete Cue" at bounding box center [849, 175] width 117 height 24
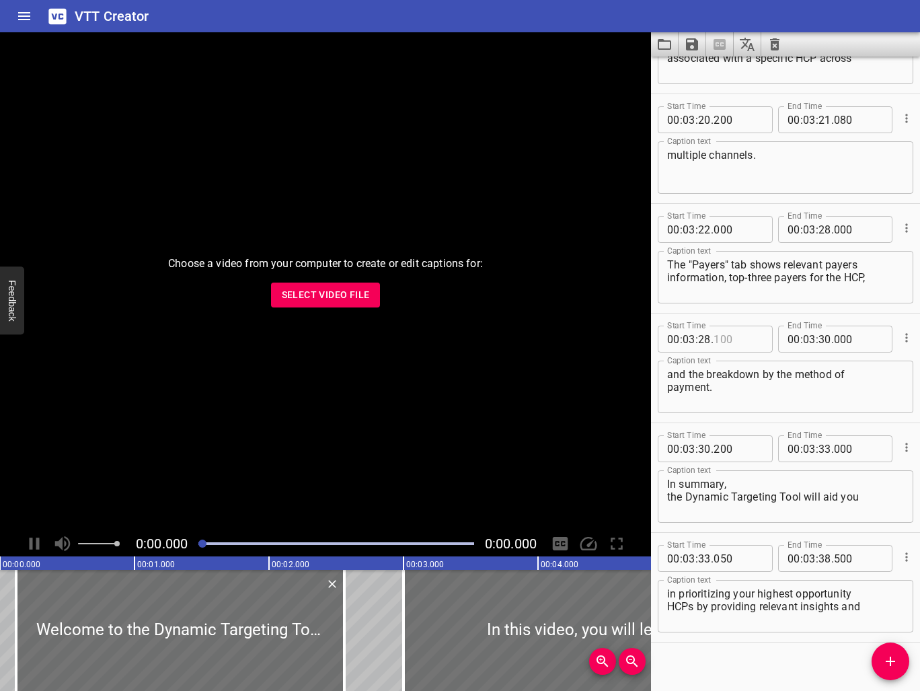
scroll to position [6115, 0]
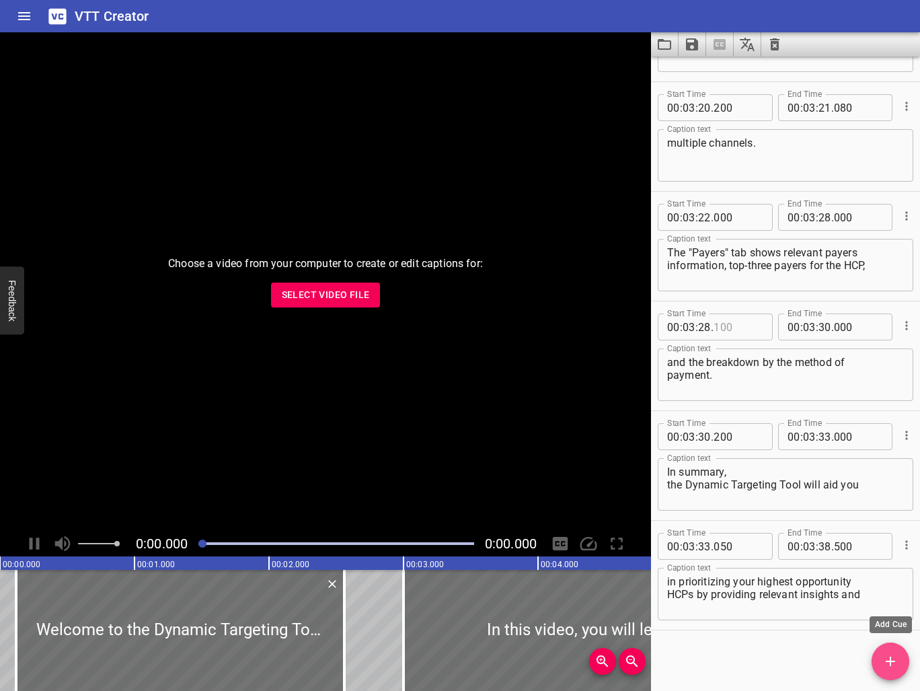
click at [893, 661] on icon "Add Cue" at bounding box center [890, 660] width 9 height 9
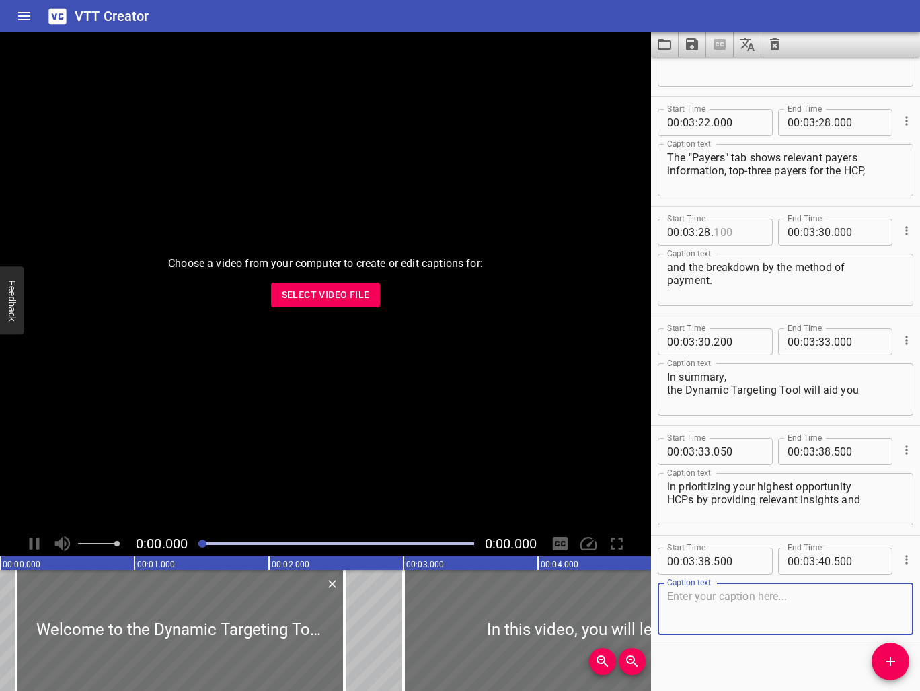
scroll to position [6225, 0]
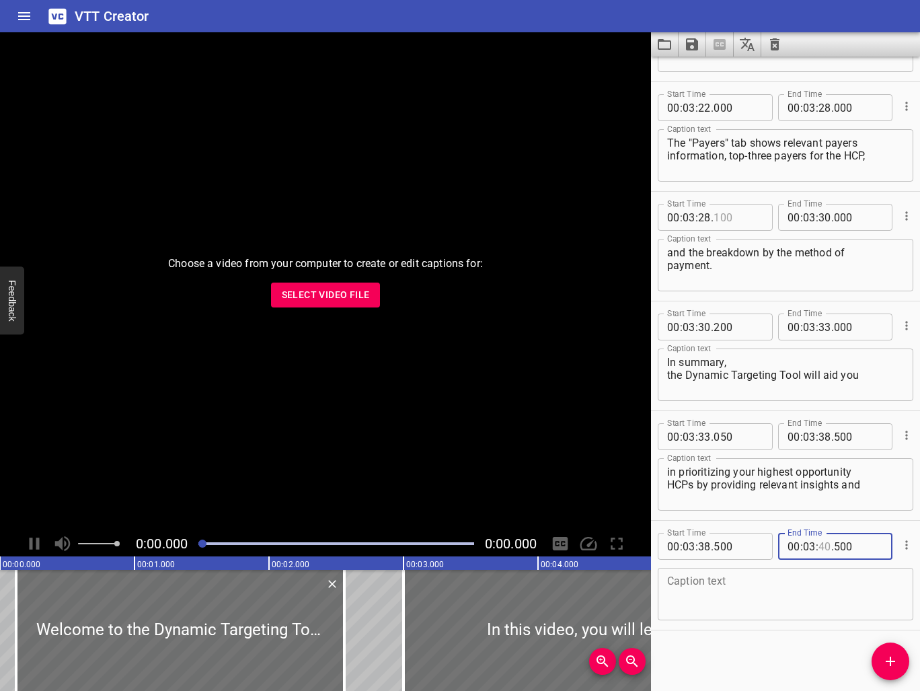
click at [826, 543] on input "number" at bounding box center [824, 546] width 13 height 27
type input "41"
type input "000"
click at [728, 602] on textarea at bounding box center [785, 594] width 237 height 38
paste textarea "suggested engagements to assist you in your efforts."
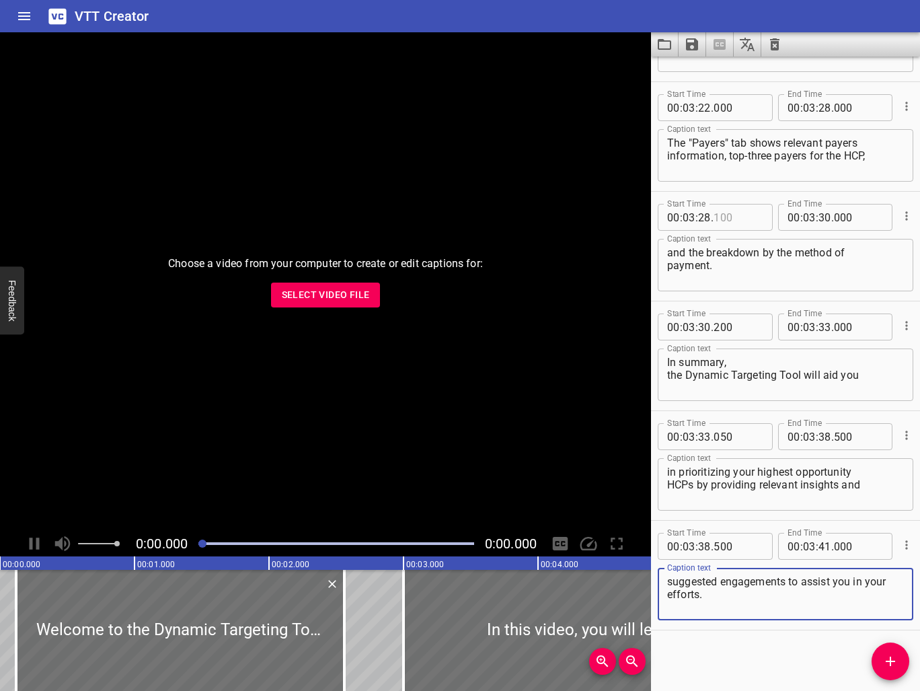
type textarea "suggested engagements to assist you in your efforts."
click at [777, 656] on div "Start Time 00 : 00 : 00 . 120 Start Time End Time 00 : 00 : 02 . 560 End Time C…" at bounding box center [785, 373] width 269 height 634
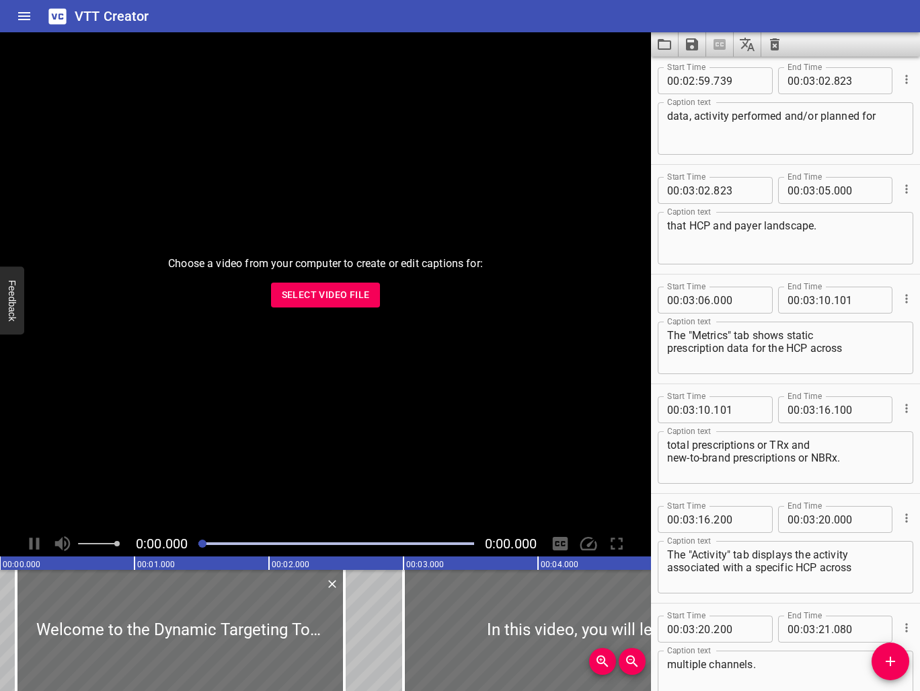
scroll to position [5595, 0]
click at [828, 407] on input "number" at bounding box center [824, 408] width 13 height 27
type input "15"
type input "500"
click at [704, 518] on input "number" at bounding box center [704, 517] width 13 height 27
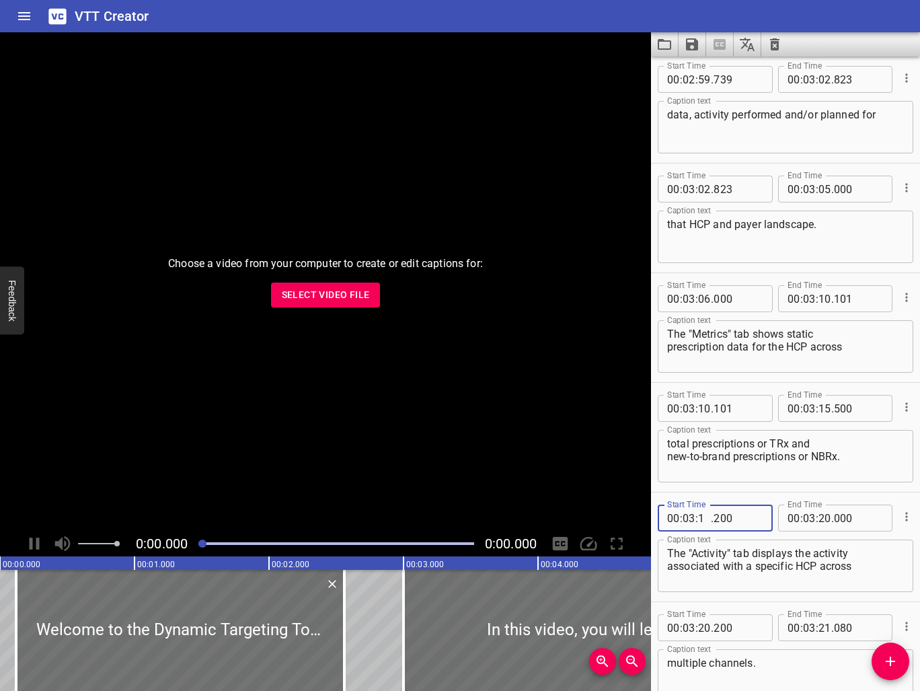
type input "15"
type input "600"
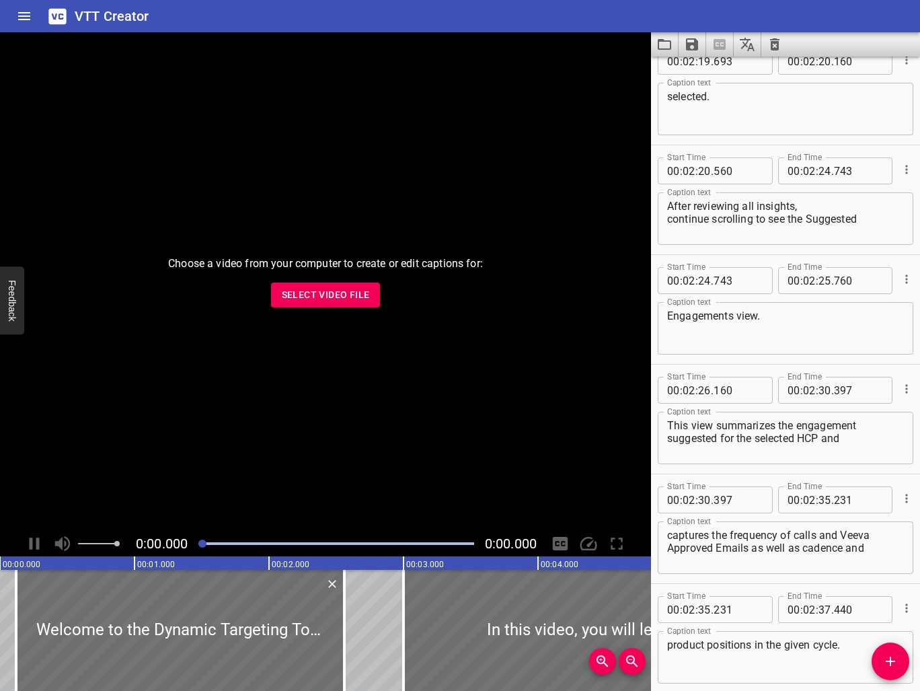
scroll to position [4125, 0]
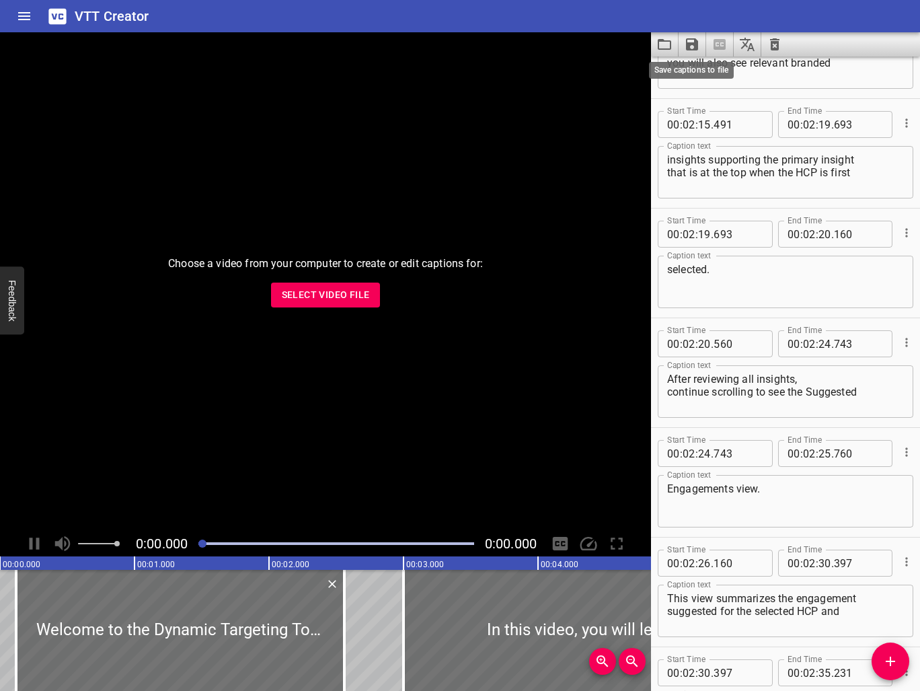
type input "600"
click at [689, 44] on icon "Save captions to file" at bounding box center [692, 44] width 12 height 12
click at [730, 70] on li "Save to VTT file" at bounding box center [727, 74] width 99 height 24
